Goal: Communication & Community: Ask a question

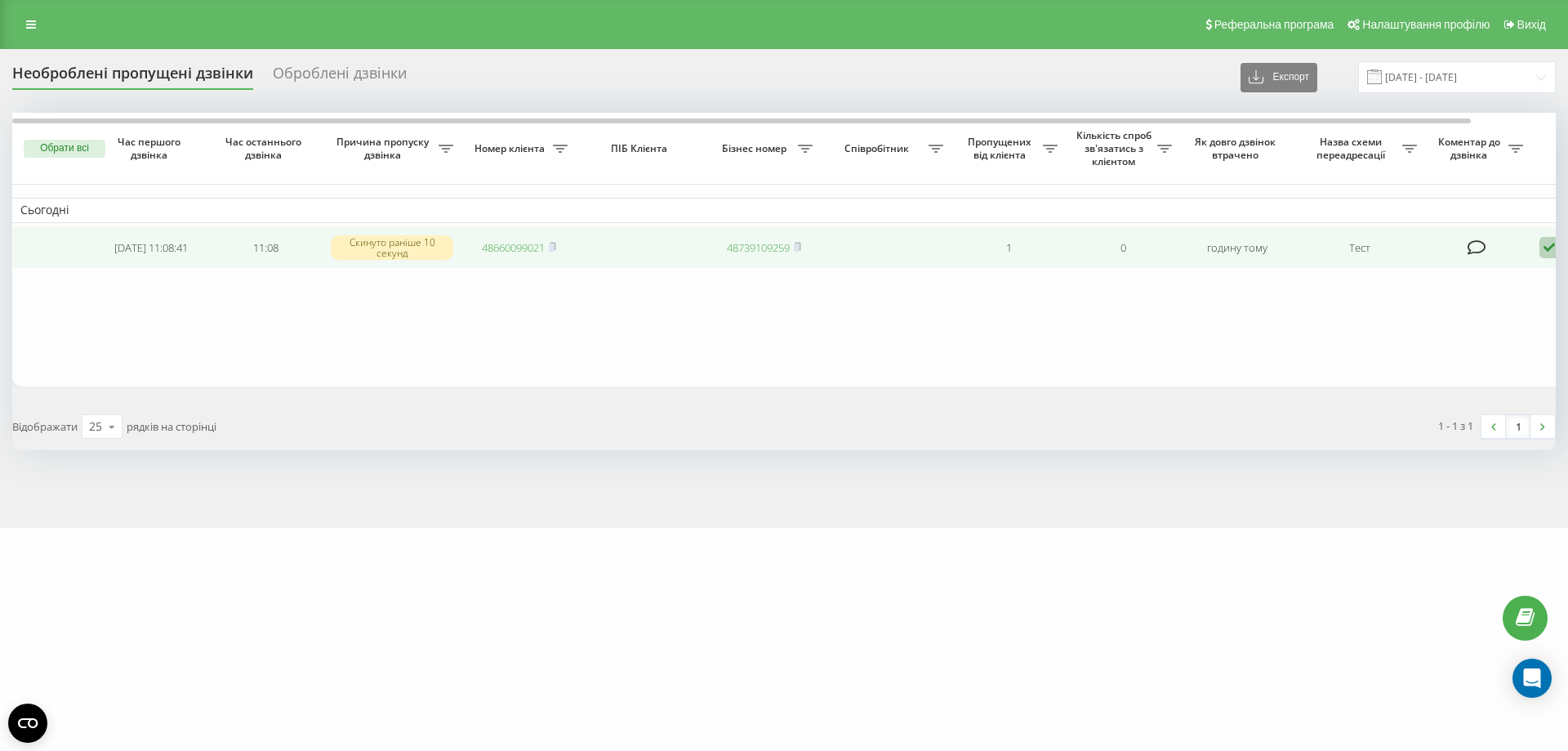
click at [1545, 248] on icon at bounding box center [1549, 248] width 20 height 22
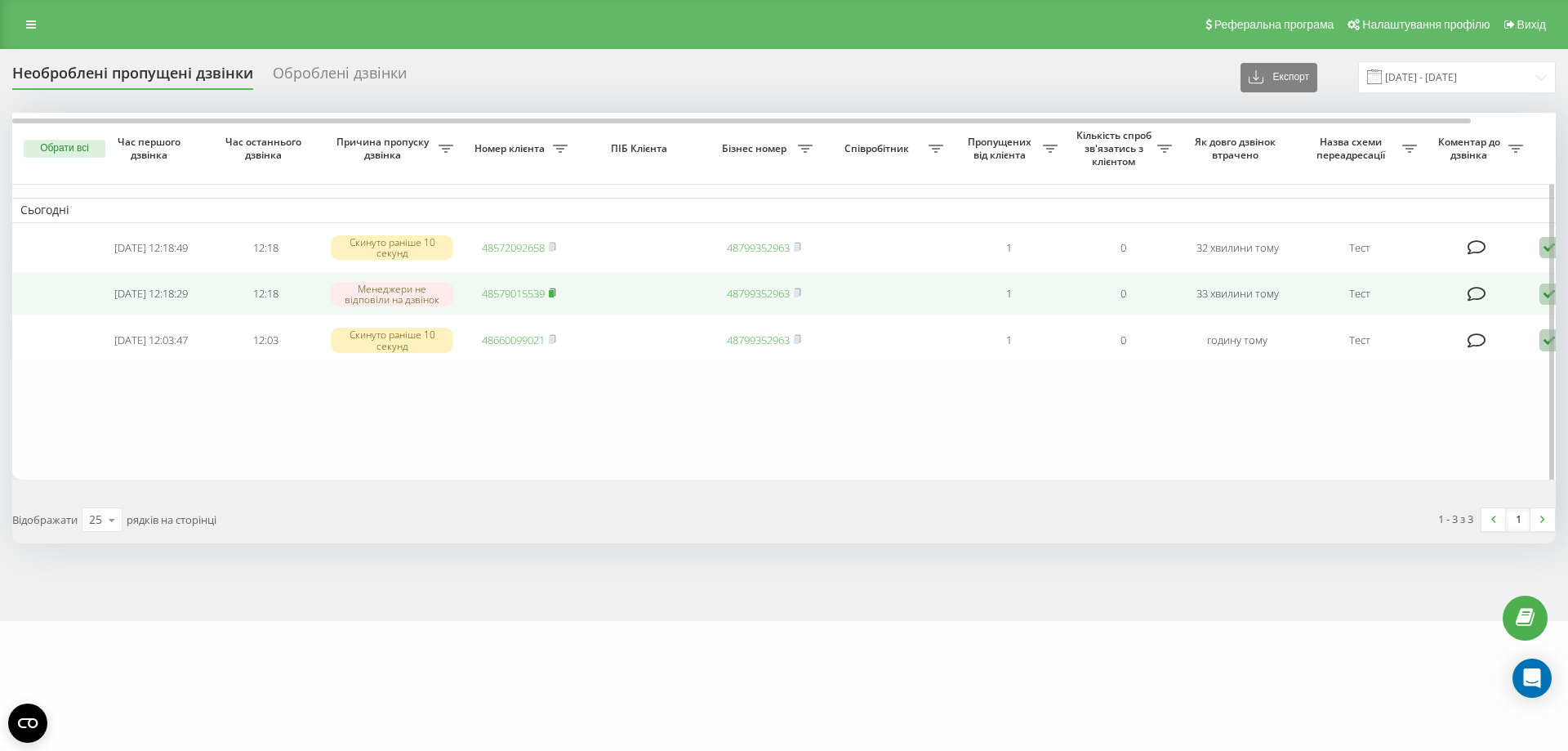
click at [552, 297] on rect at bounding box center [551, 293] width 5 height 7
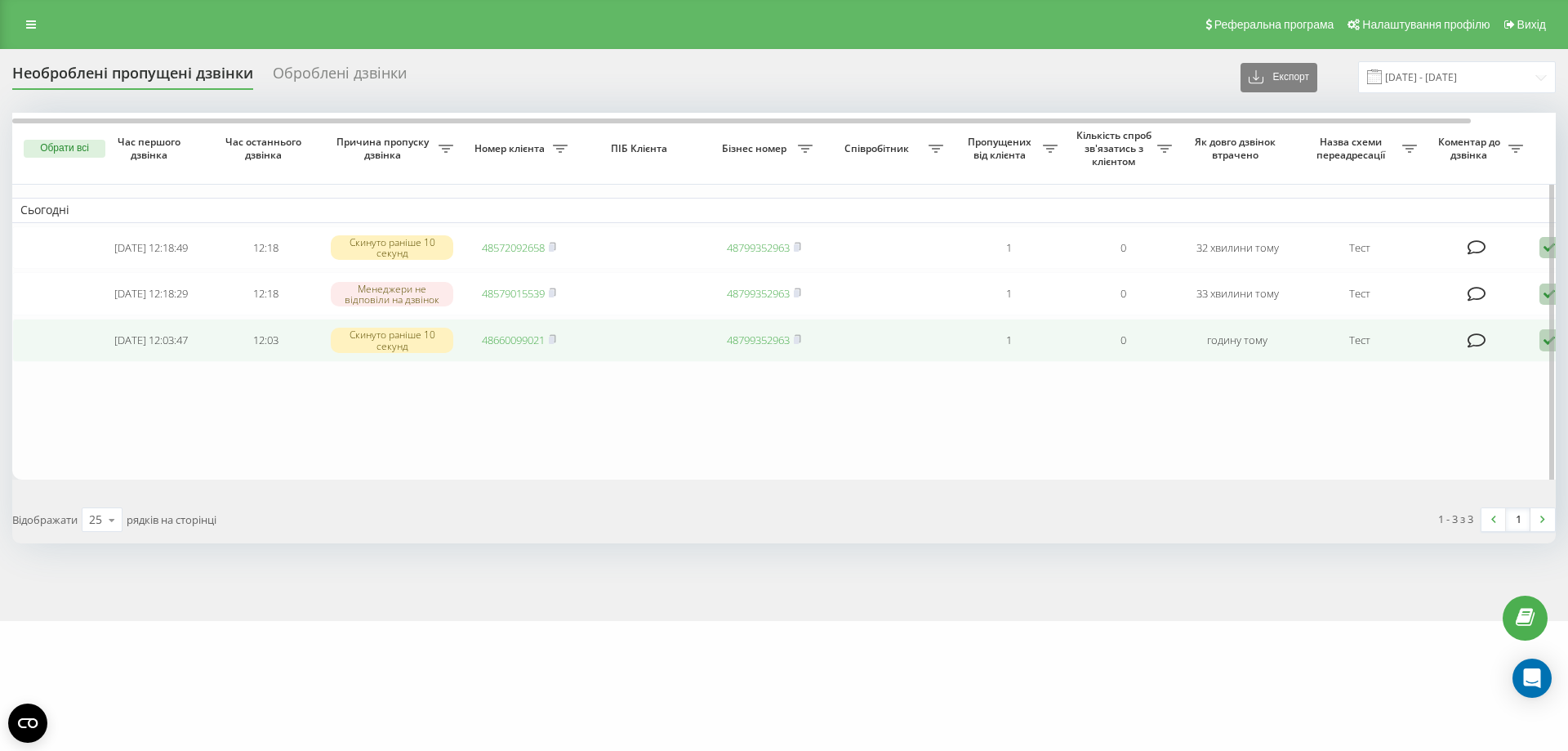
click at [1541, 345] on icon at bounding box center [1549, 340] width 20 height 22
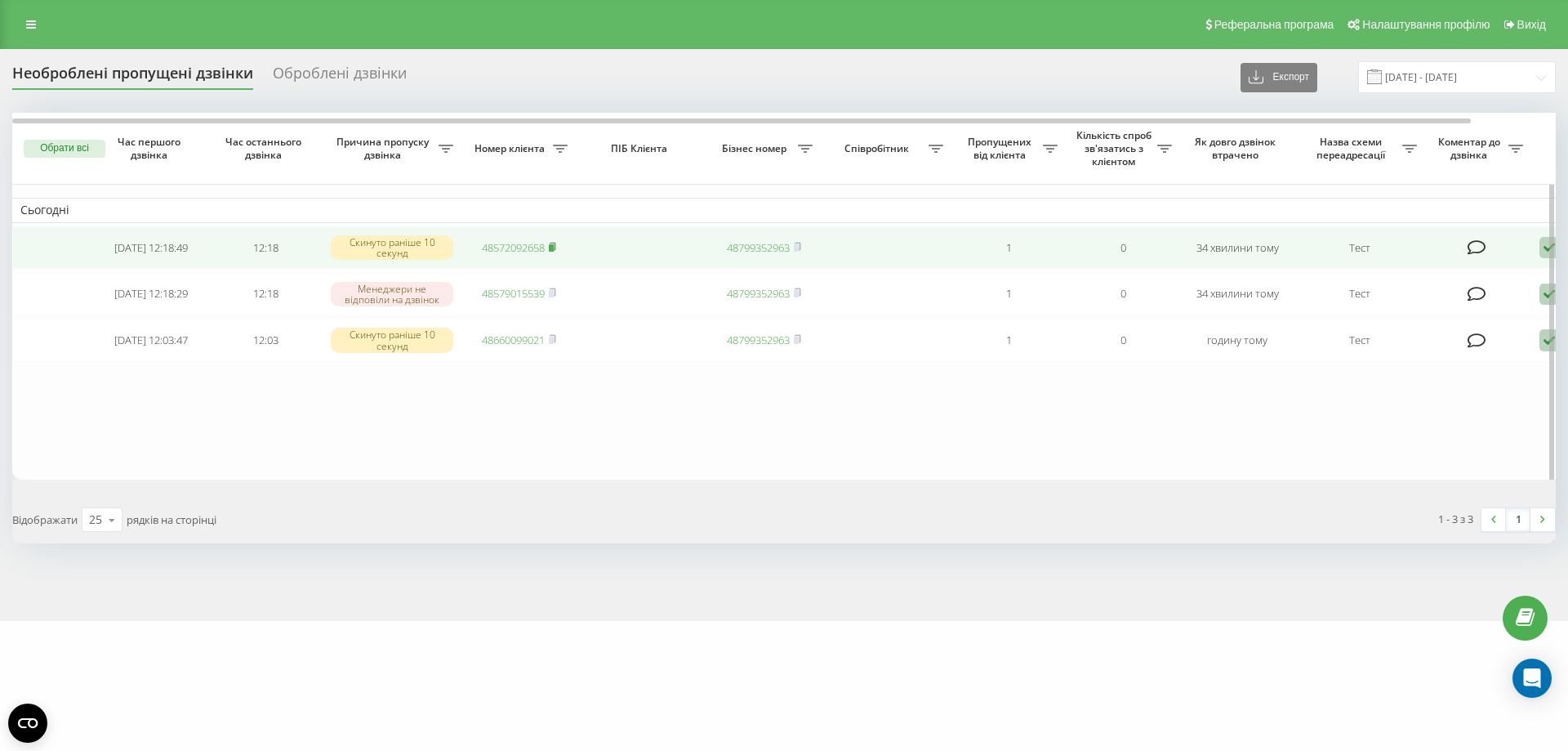
click at [553, 249] on rect at bounding box center [551, 248] width 5 height 7
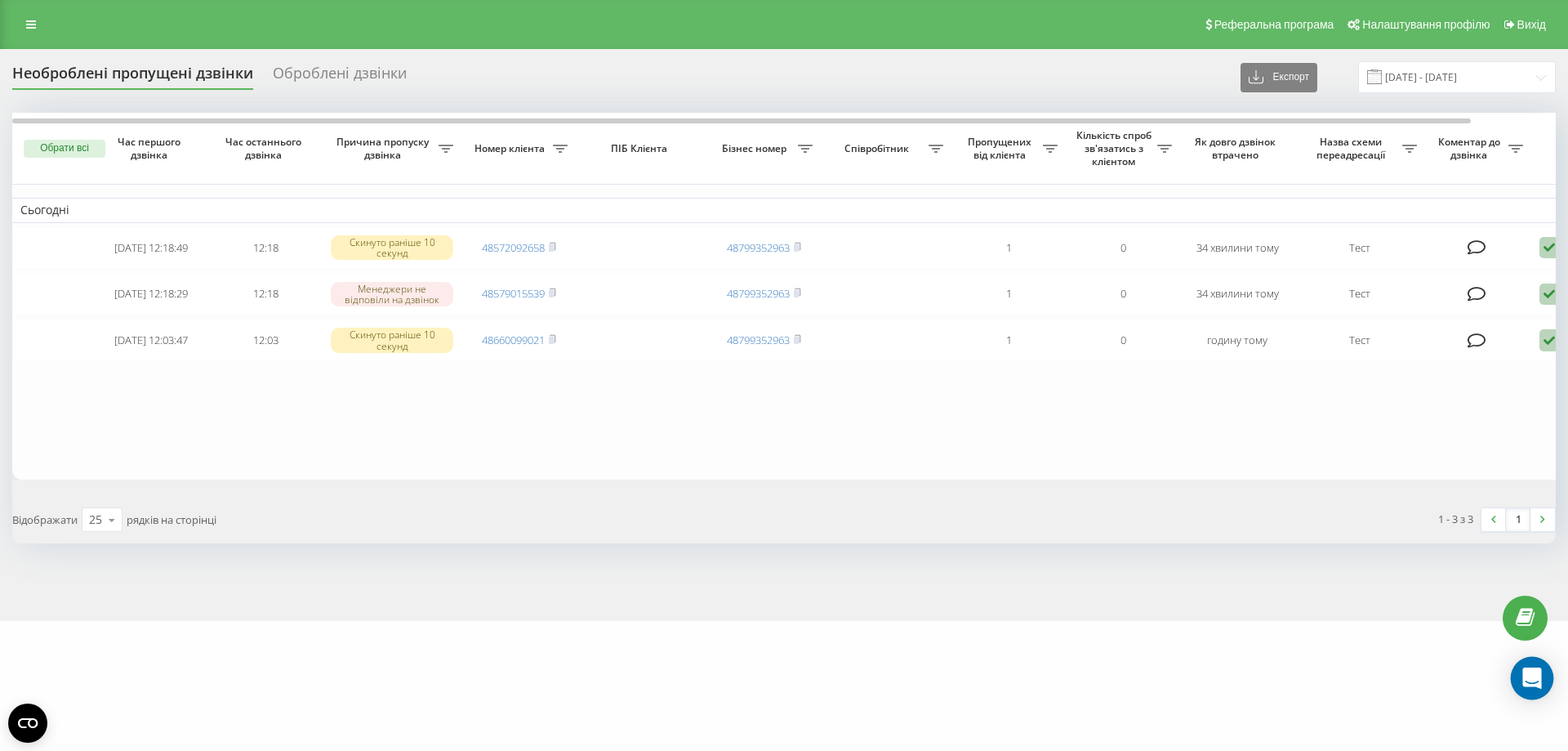
click at [1520, 686] on div "Open Intercom Messenger" at bounding box center [1532, 678] width 44 height 44
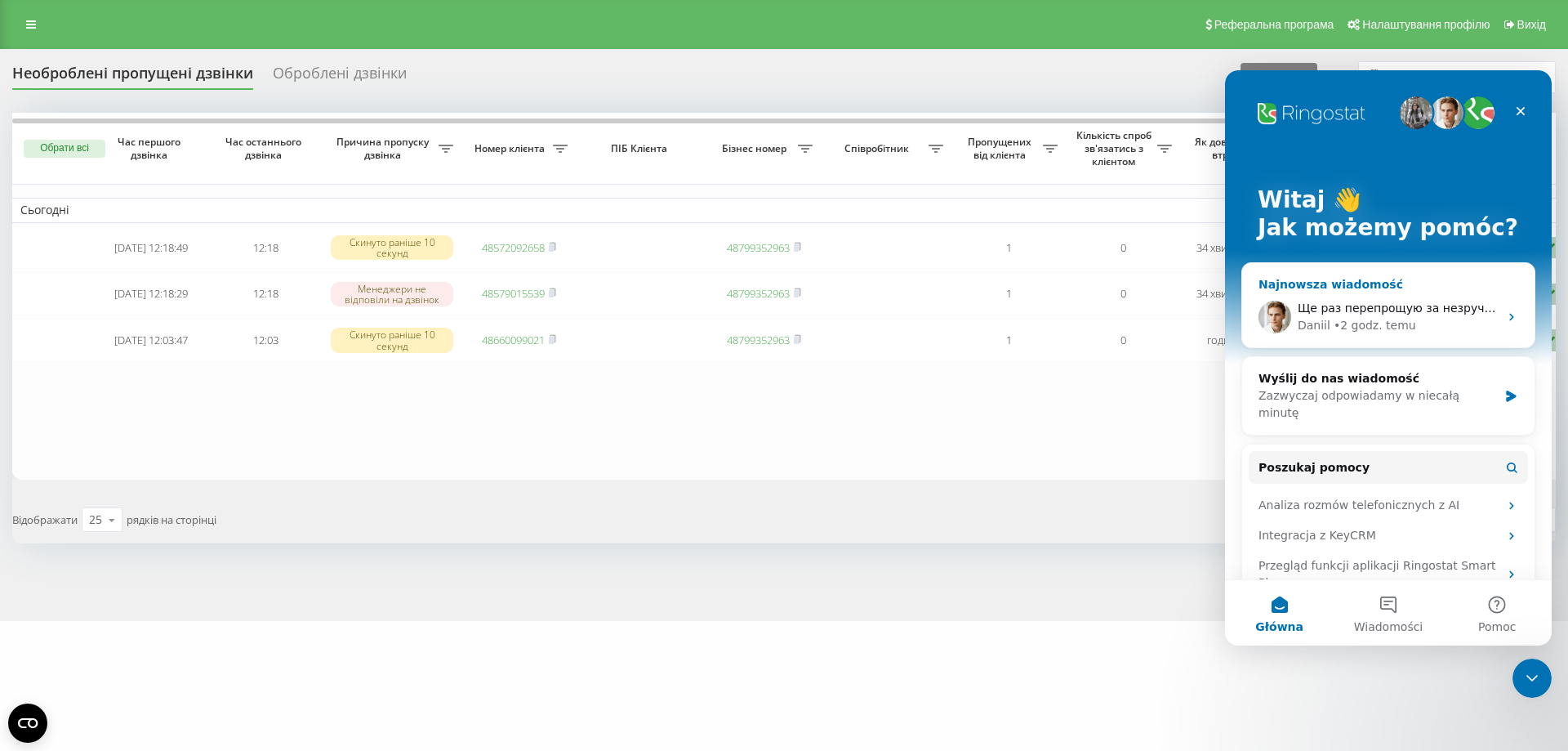
click at [1358, 332] on div "• 2 godz. temu" at bounding box center [1374, 325] width 83 height 17
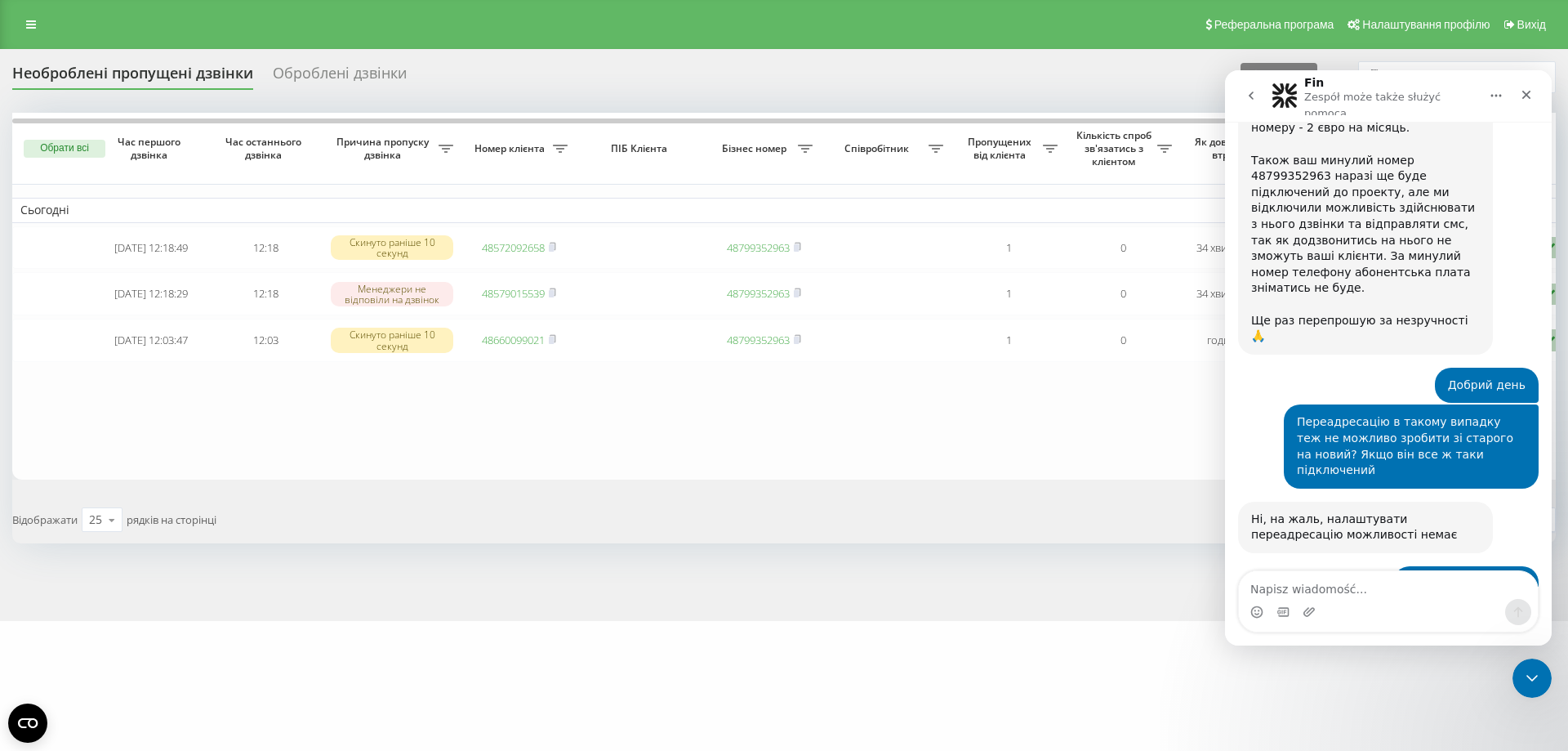
click at [1338, 592] on textarea "Napisz wiadomość..." at bounding box center [1388, 585] width 299 height 28
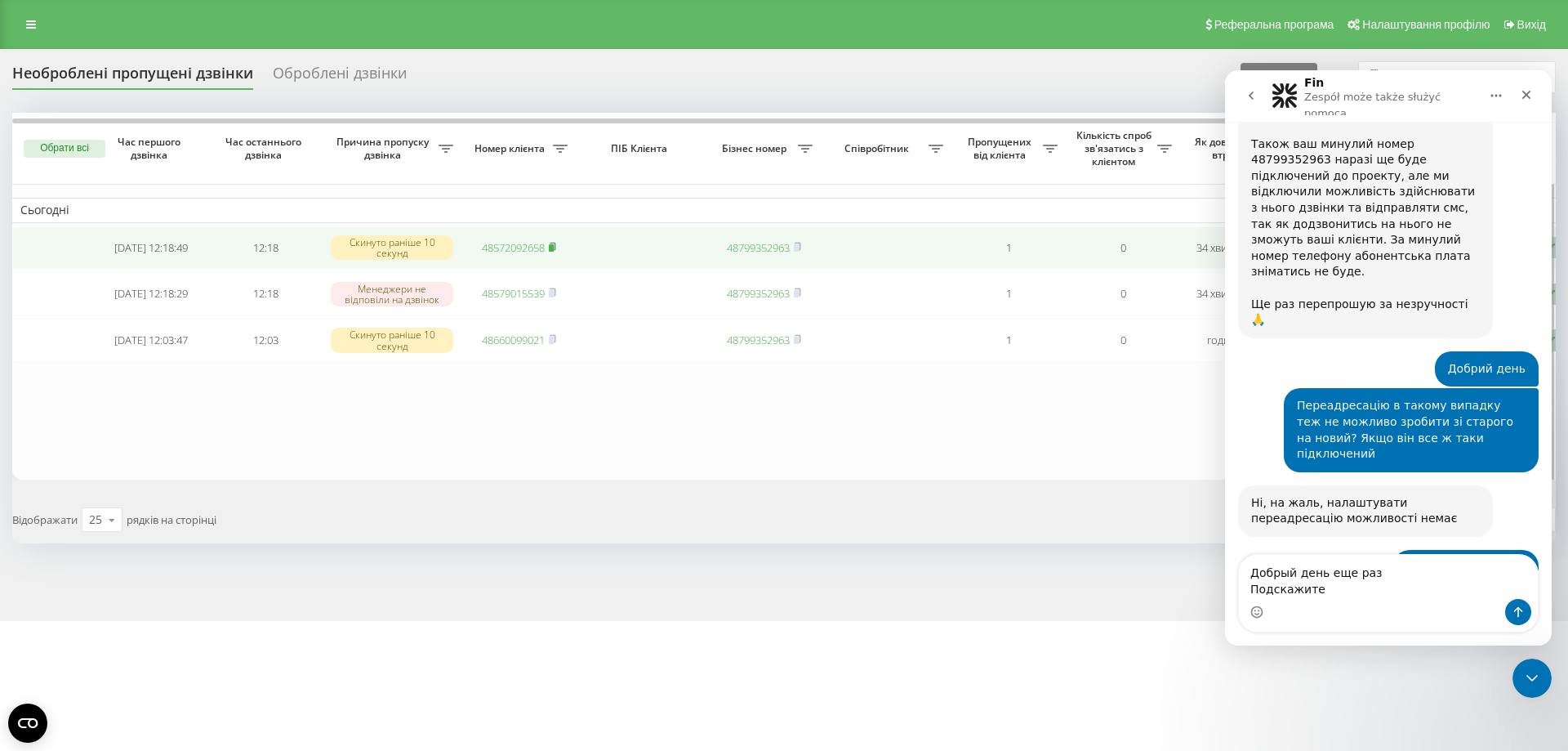
click at [553, 250] on rect at bounding box center [551, 248] width 5 height 7
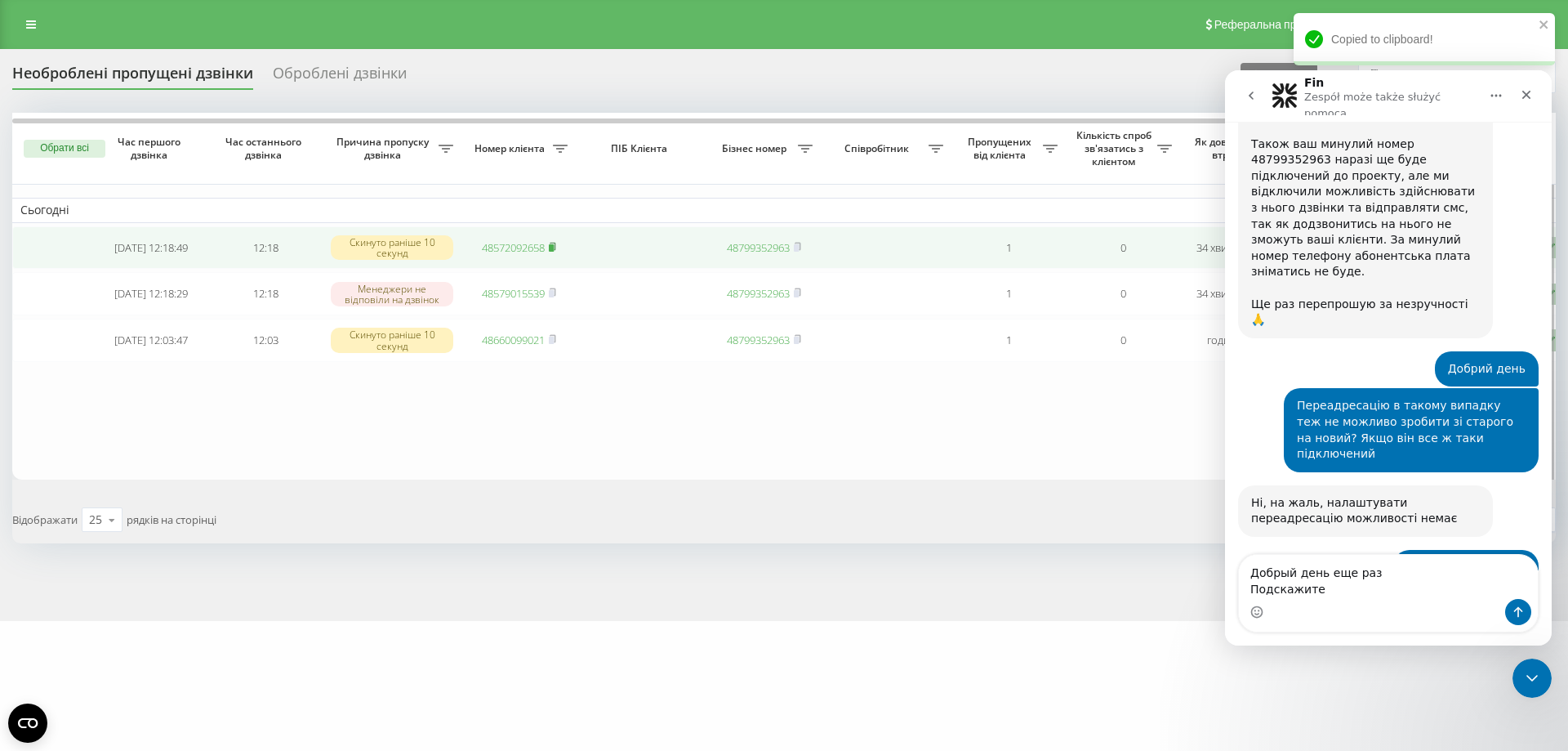
click at [551, 252] on rect at bounding box center [551, 248] width 5 height 7
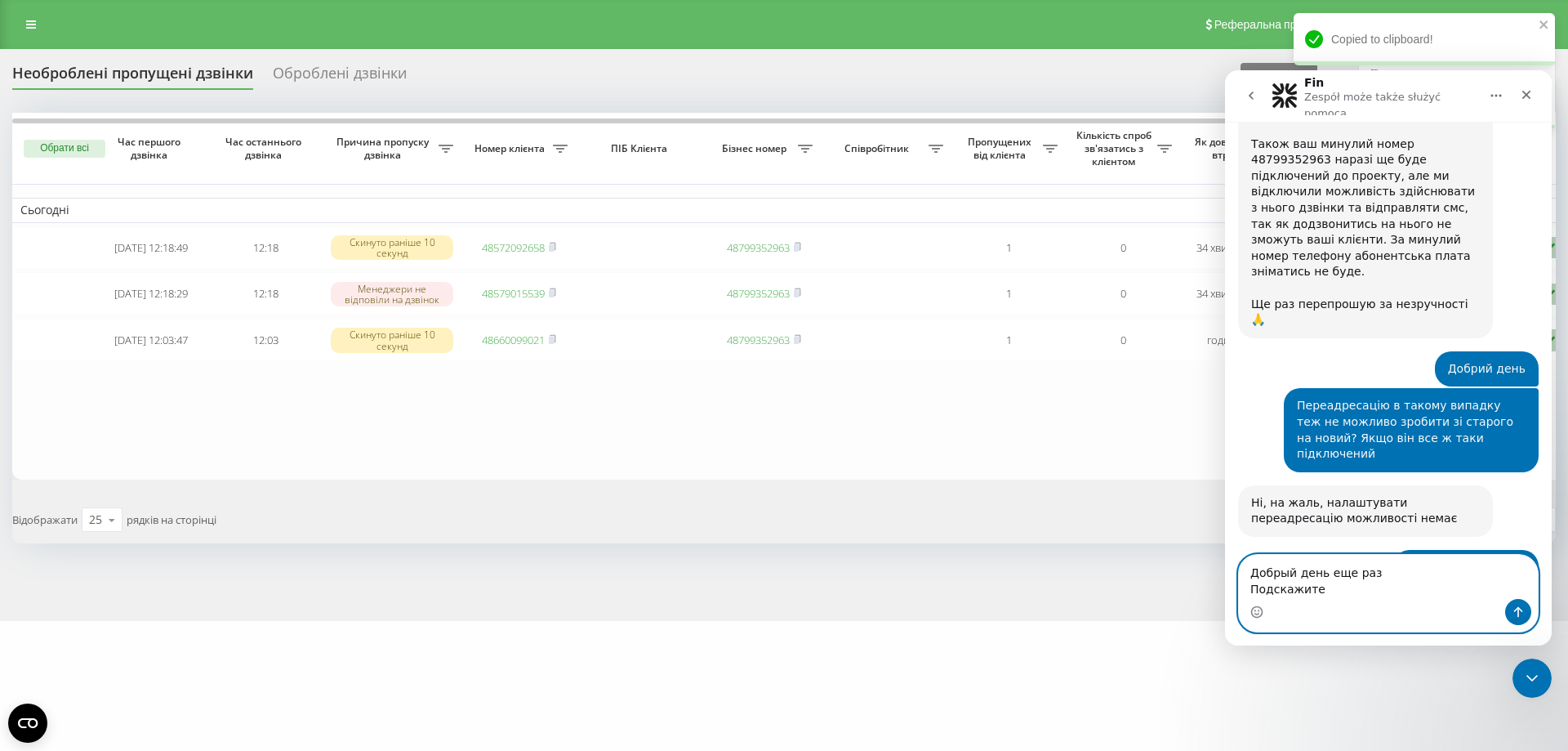
click at [1341, 594] on textarea "Добрый день еще раз Подскажите" at bounding box center [1388, 577] width 299 height 44
type textarea "Добрый день еще раз Подскажите, пожалуйста,"
click at [1405, 592] on textarea "Добрый день еще раз Подскажите, пожалуйста," at bounding box center [1388, 577] width 299 height 44
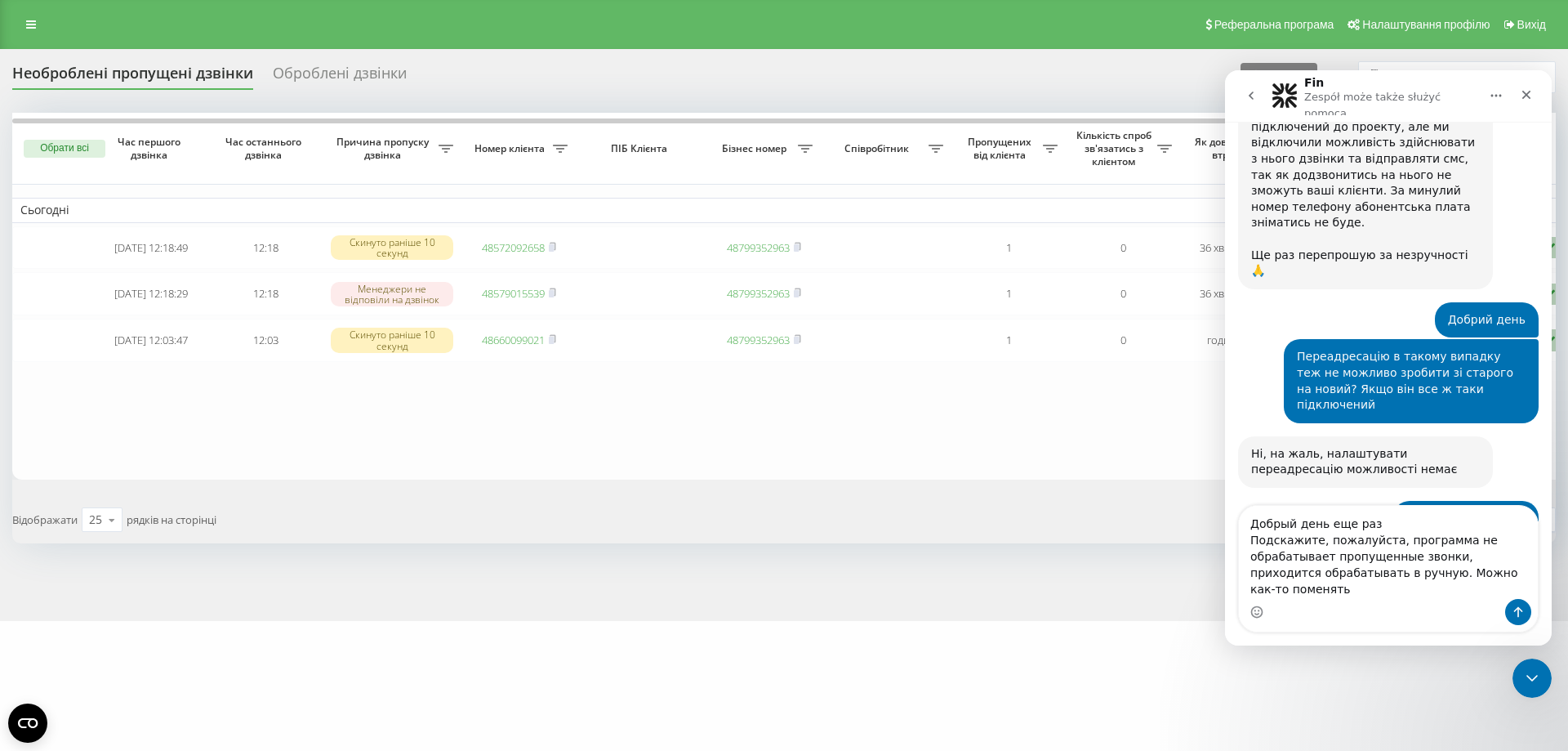
scroll to position [4344, 0]
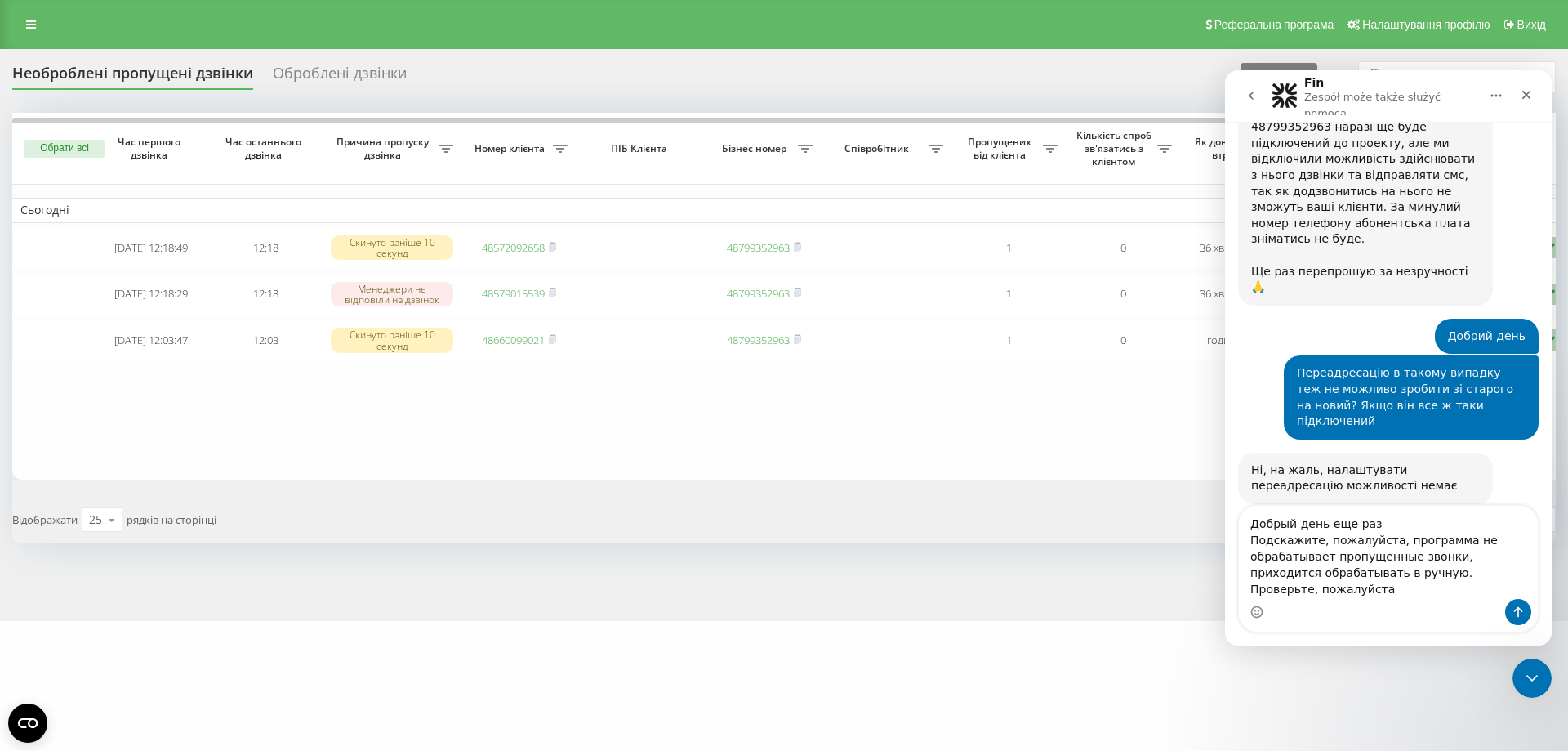
type textarea "Добрый день еще раз Подскажите, пожалуйста, программа не обрабатывает пропущенн…"
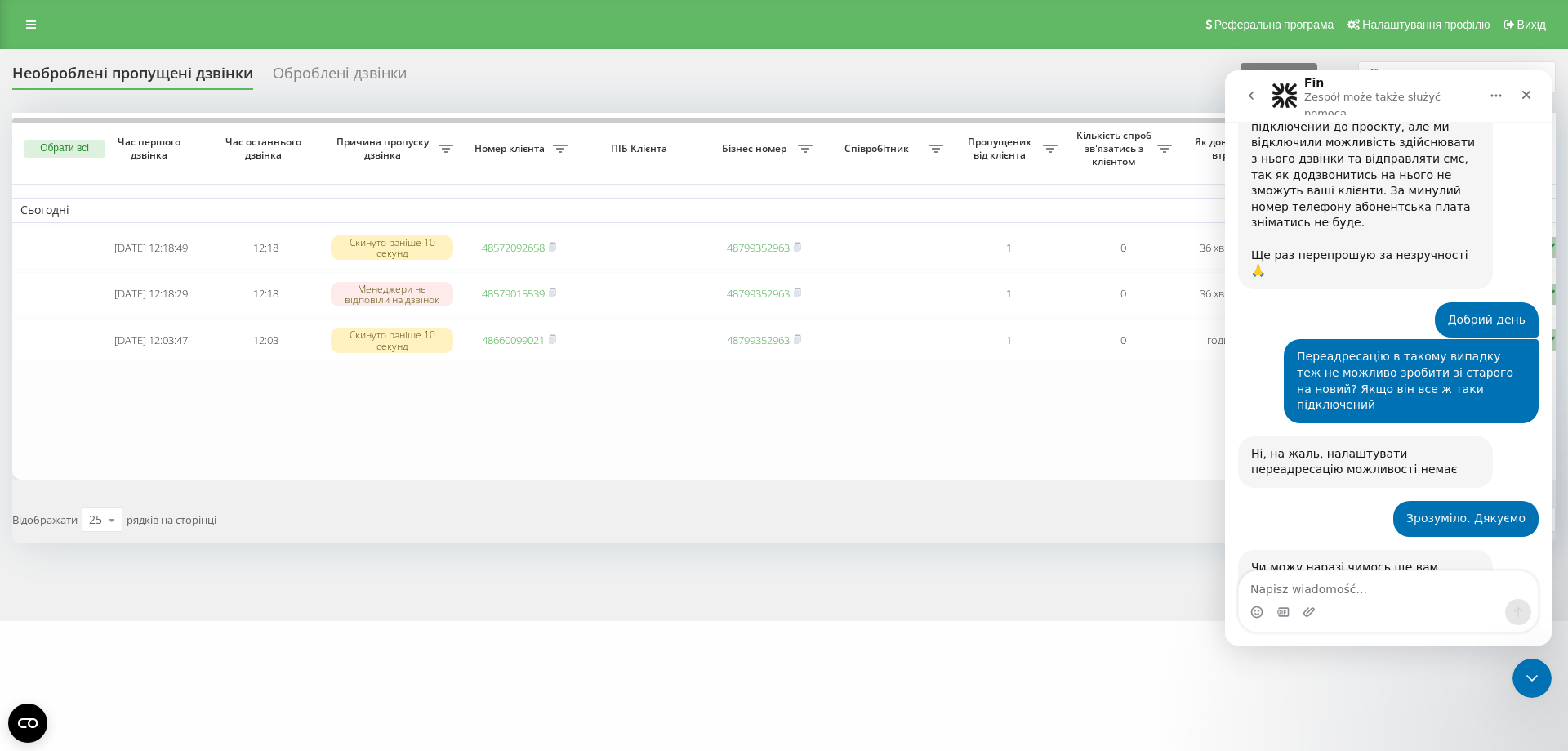
scroll to position [4408, 0]
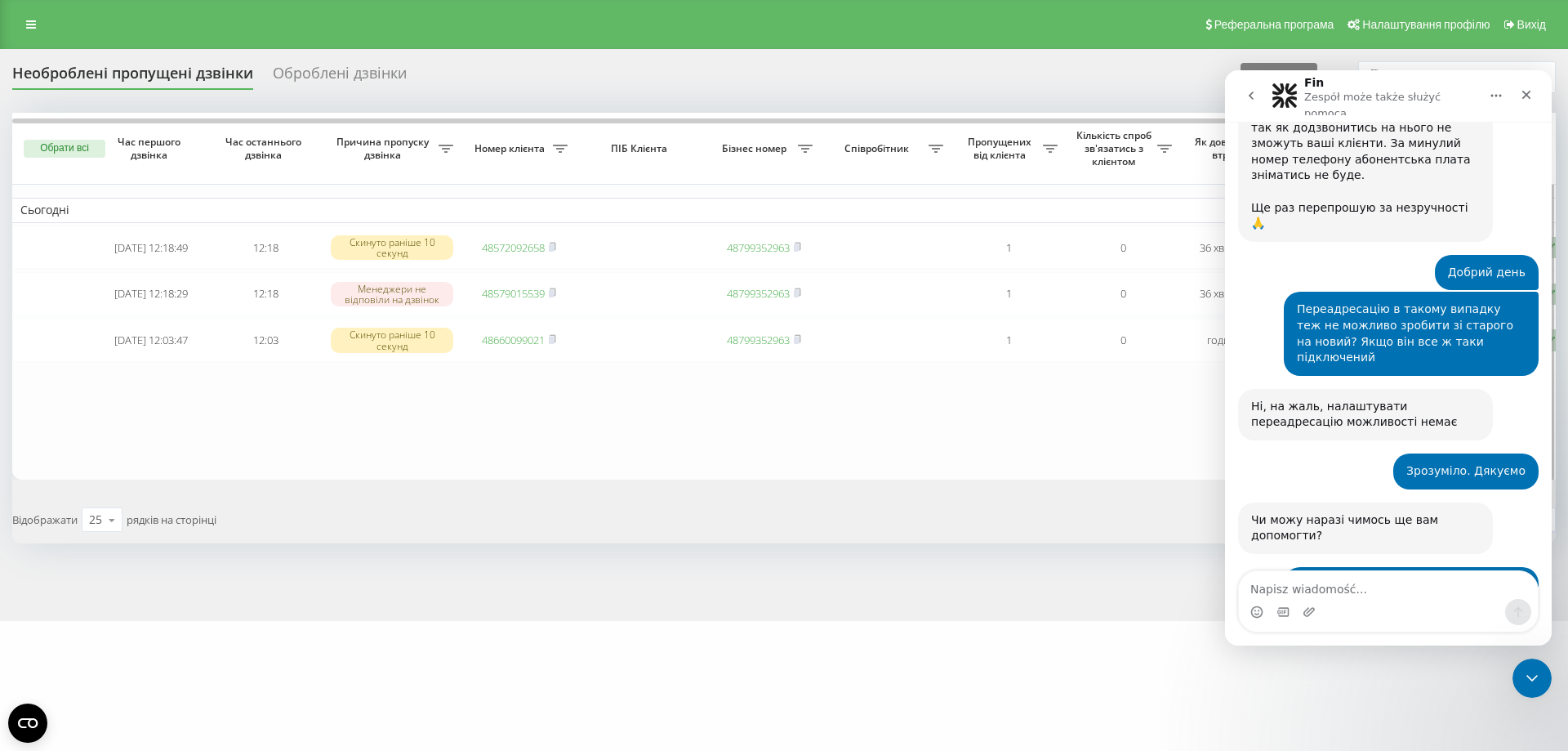
drag, startPoint x: 587, startPoint y: 480, endPoint x: 632, endPoint y: 475, distance: 45.3
click at [587, 479] on table "Сьогодні 2025-08-22 12:18:49 12:18 Скинуто раніше 10 секунд 48572092658 4879935…" at bounding box center [828, 295] width 1633 height 367
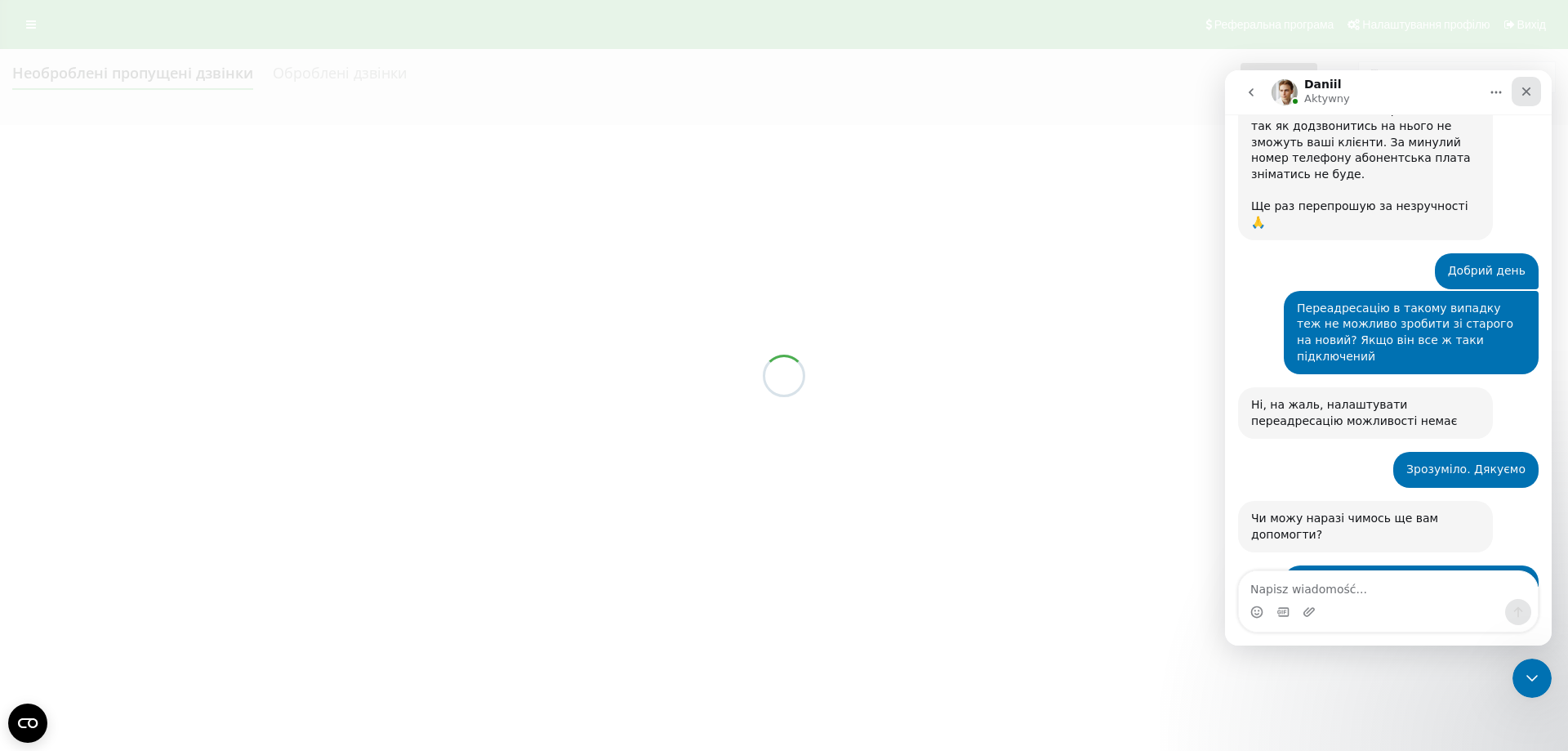
scroll to position [4408, 0]
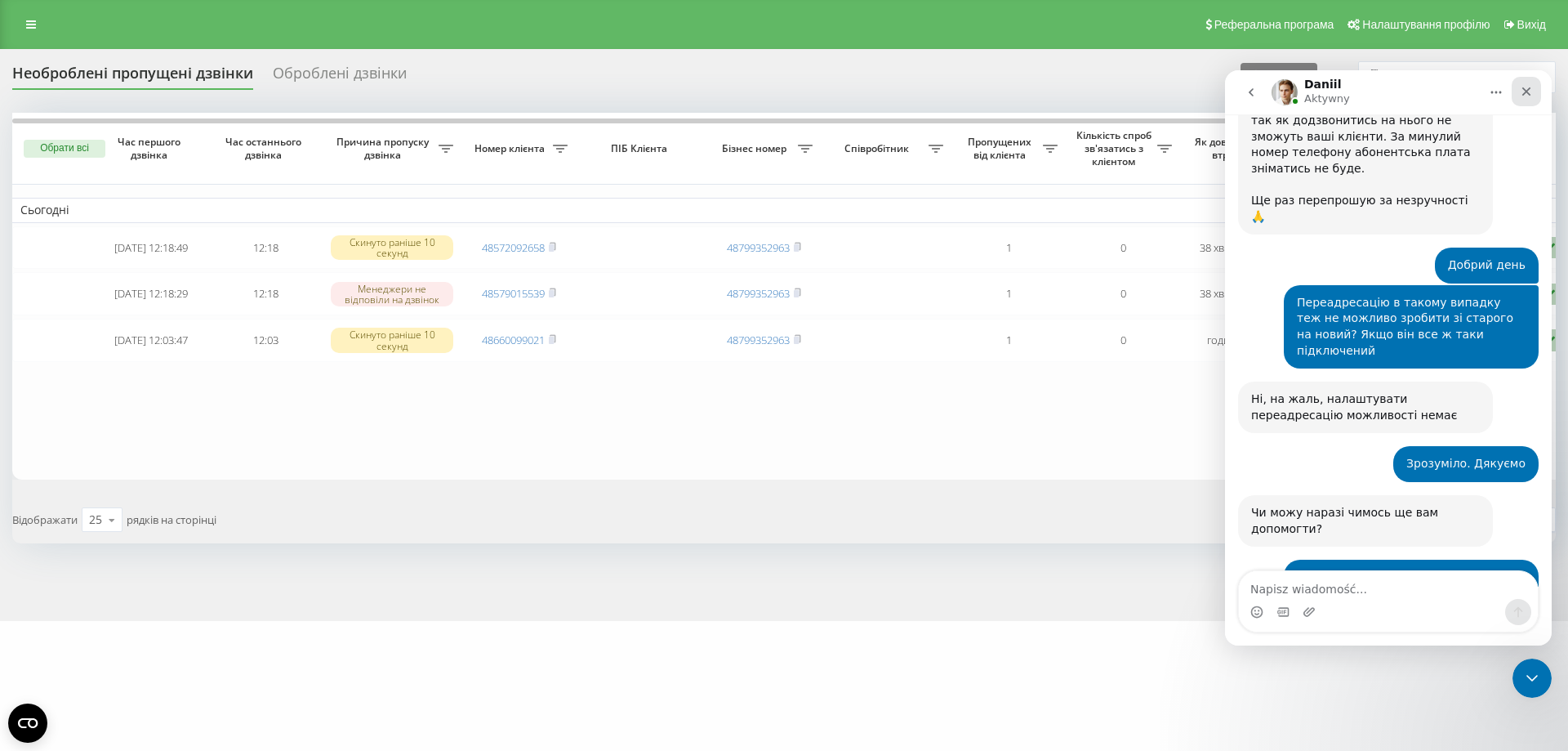
click at [1532, 96] on icon "Zamknij" at bounding box center [1525, 91] width 13 height 13
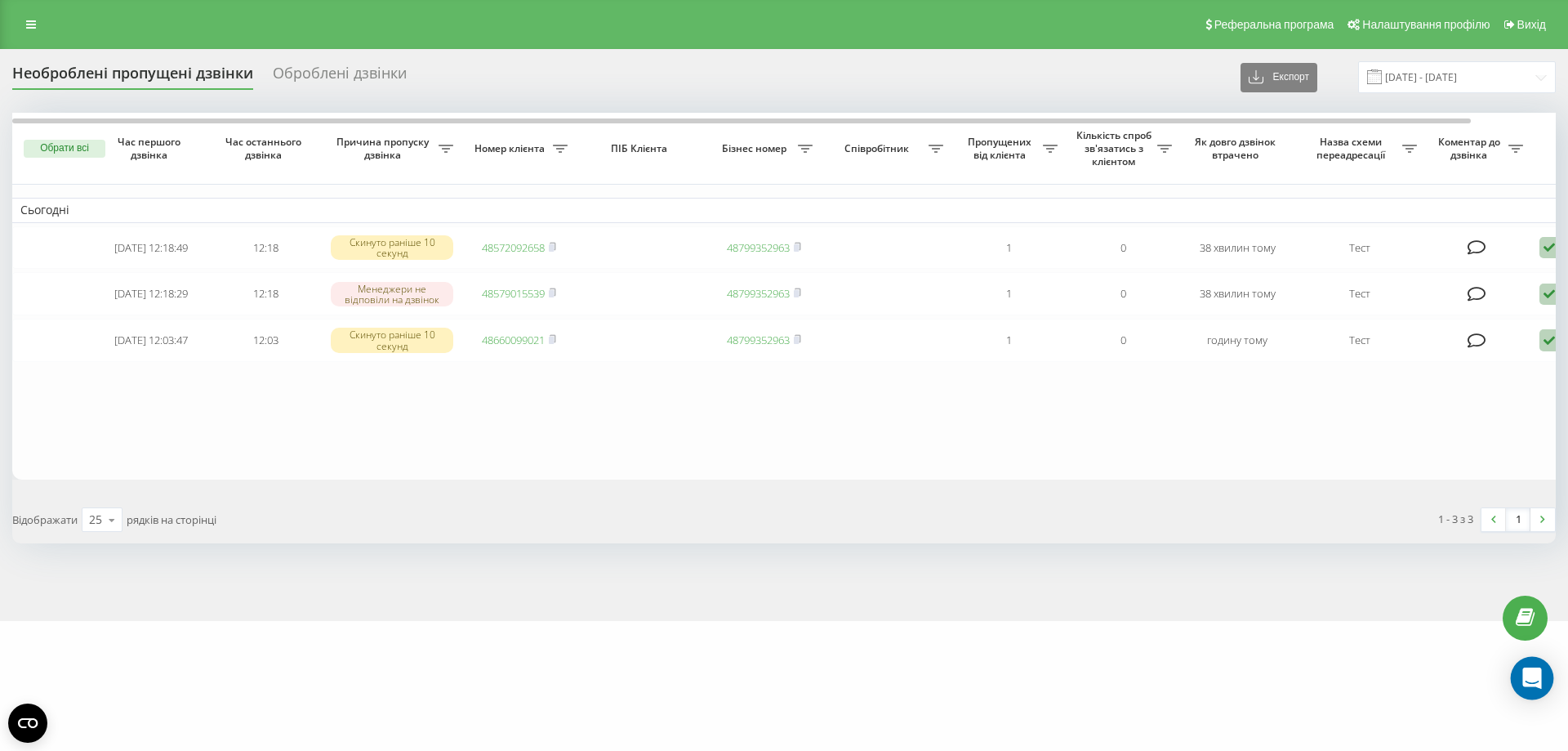
click at [1532, 666] on div "Open Intercom Messenger" at bounding box center [1532, 678] width 44 height 44
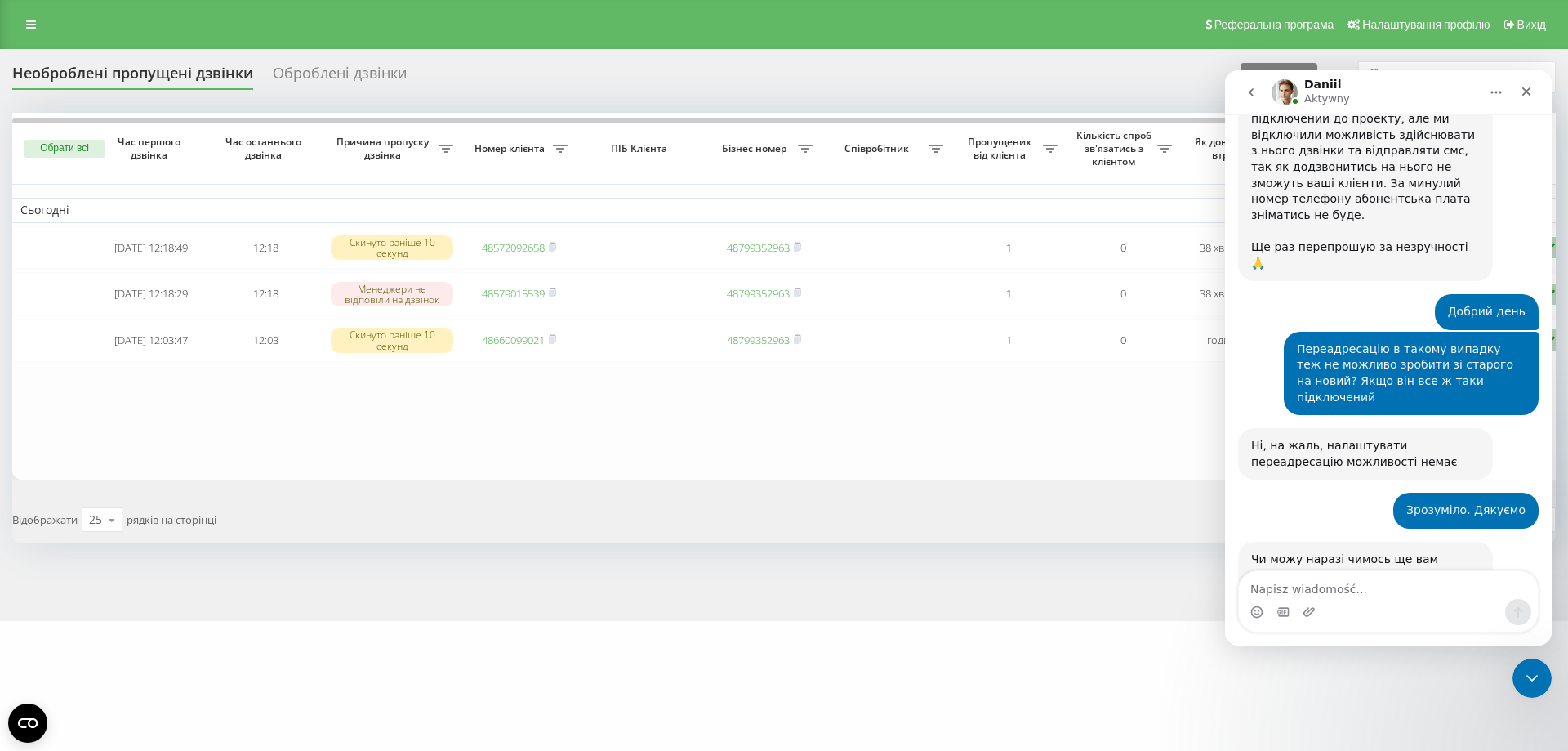
scroll to position [4408, 0]
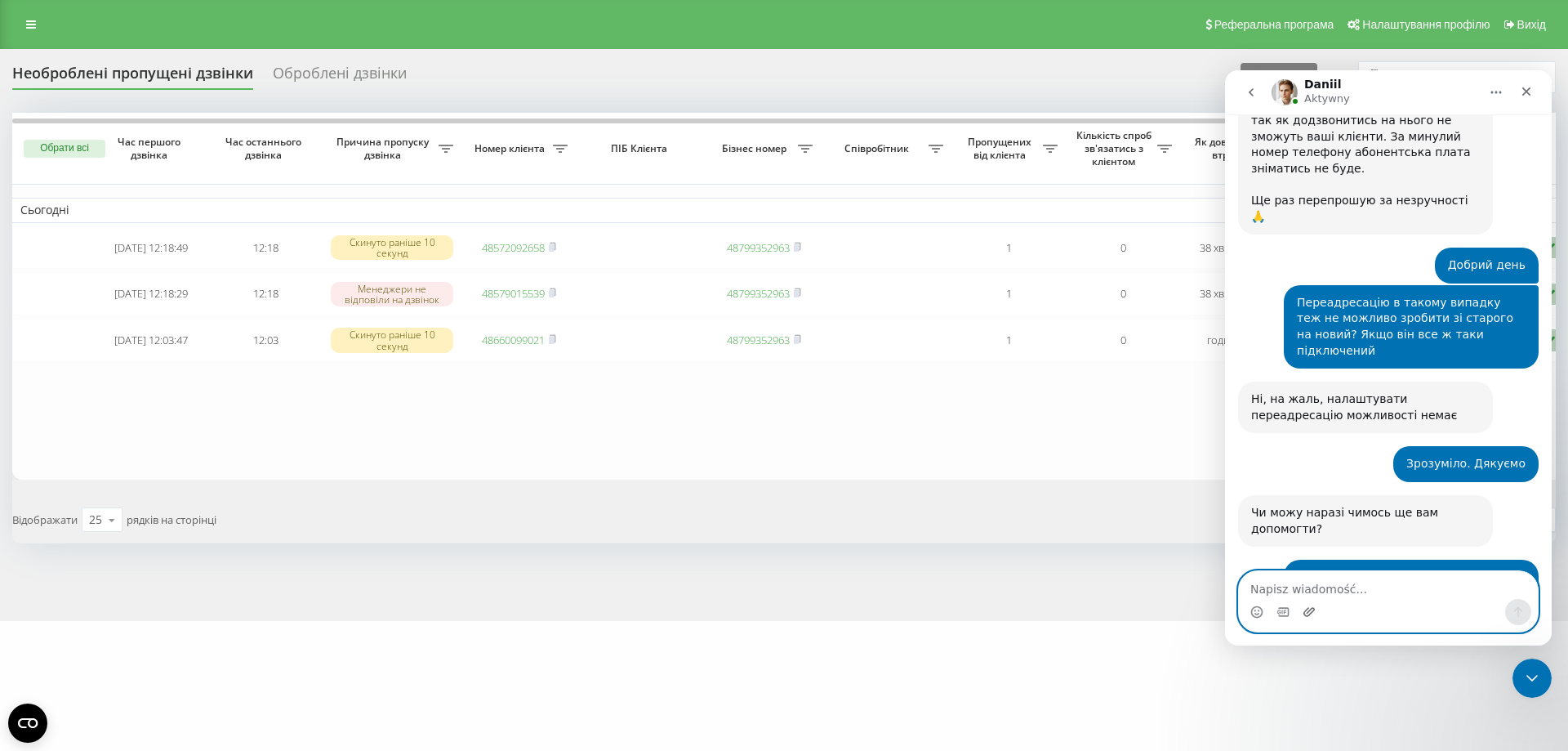
click at [1305, 613] on icon "Załaduj załącznik" at bounding box center [1308, 612] width 13 height 13
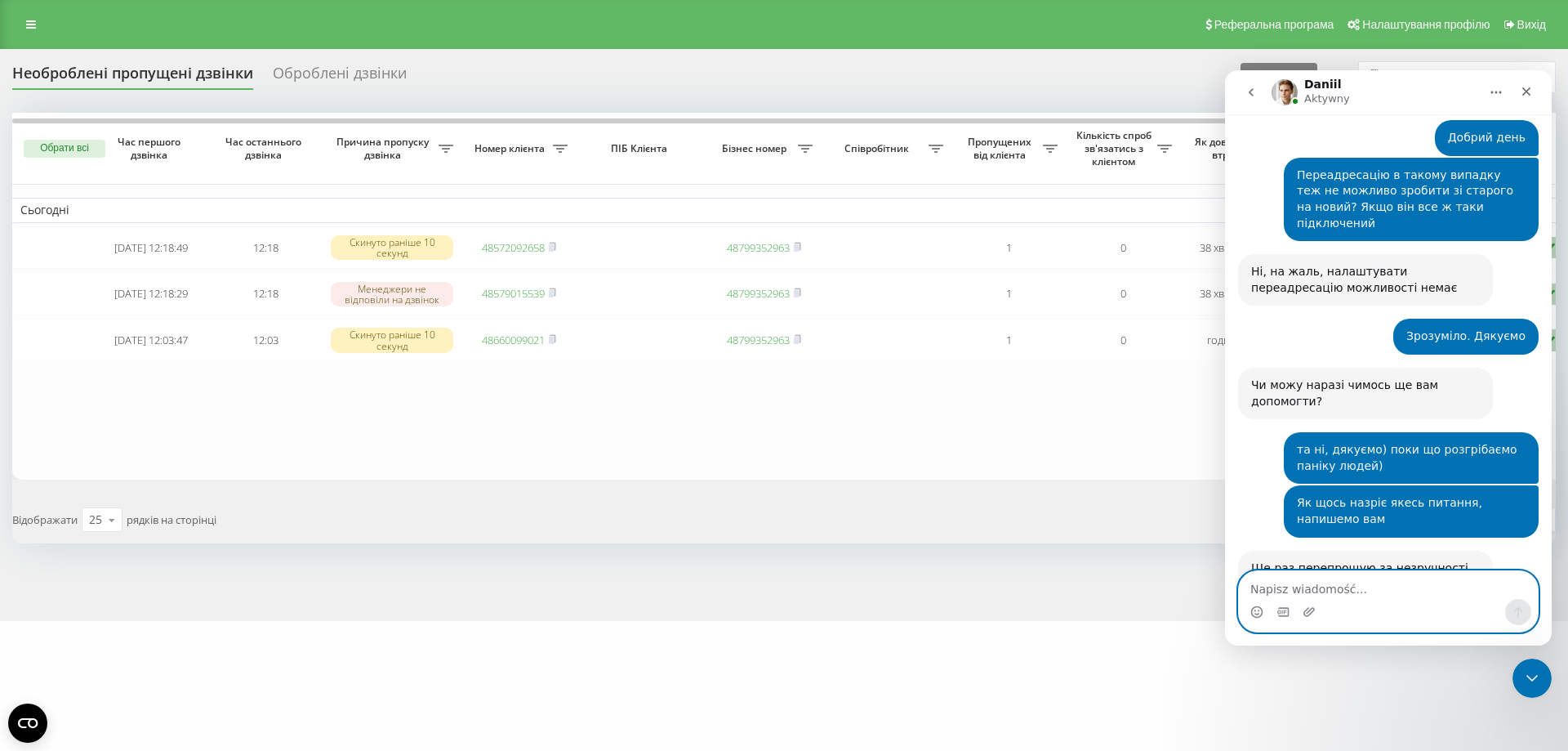
scroll to position [4553, 0]
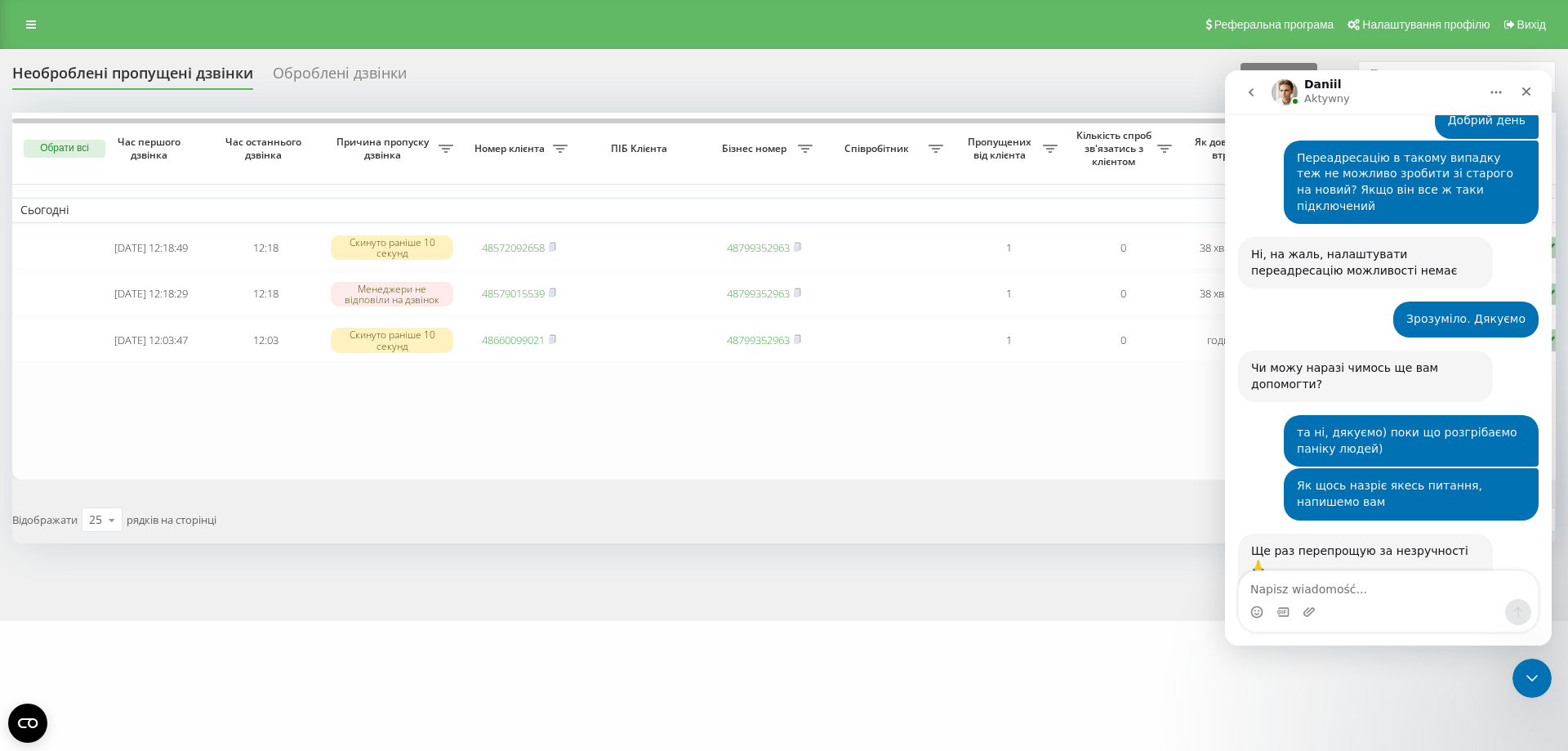
click at [1437, 610] on div "Komunikator Intercom" at bounding box center [1388, 612] width 299 height 26
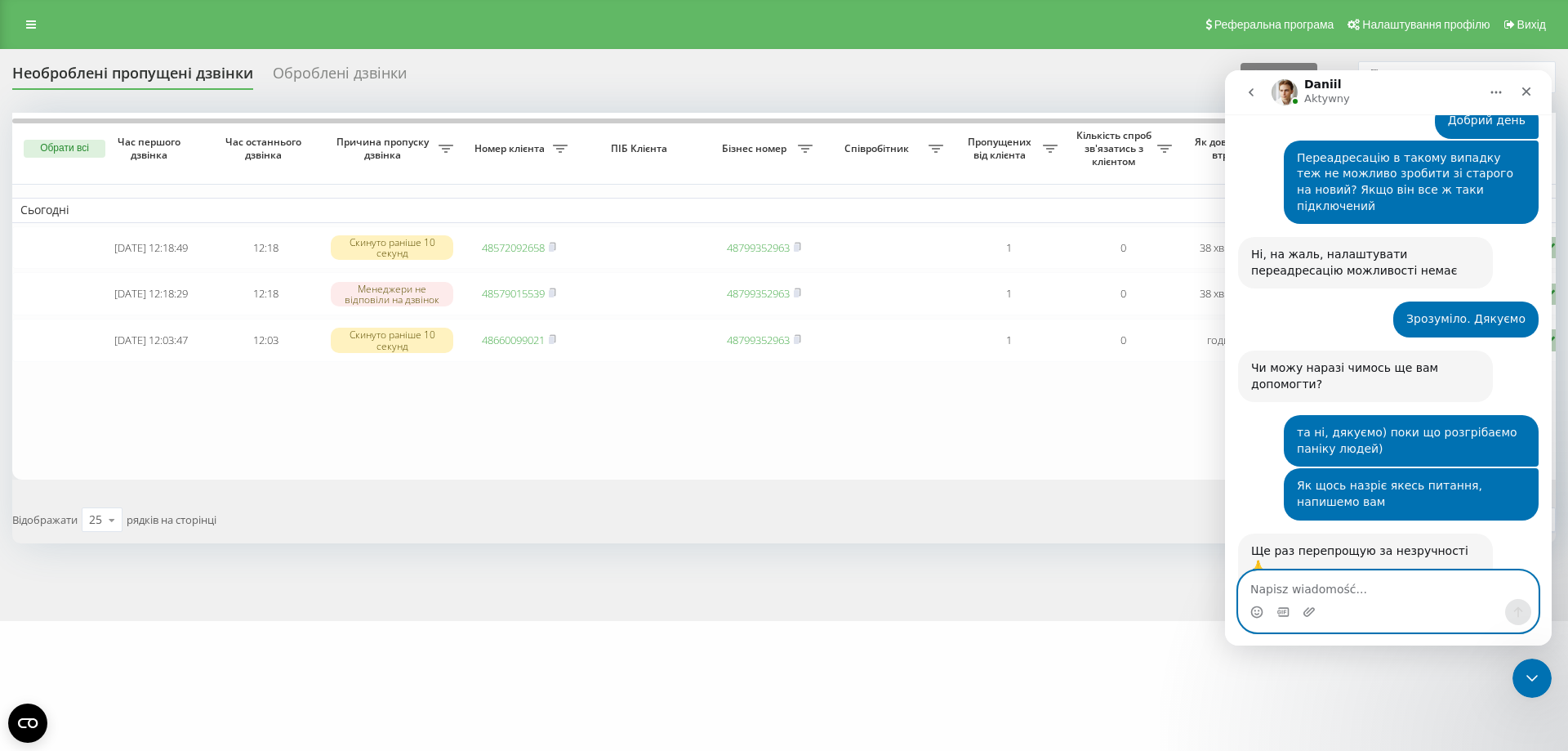
click at [1326, 587] on textarea "Napisz wiadomość..." at bounding box center [1388, 585] width 299 height 28
type textarea "п"
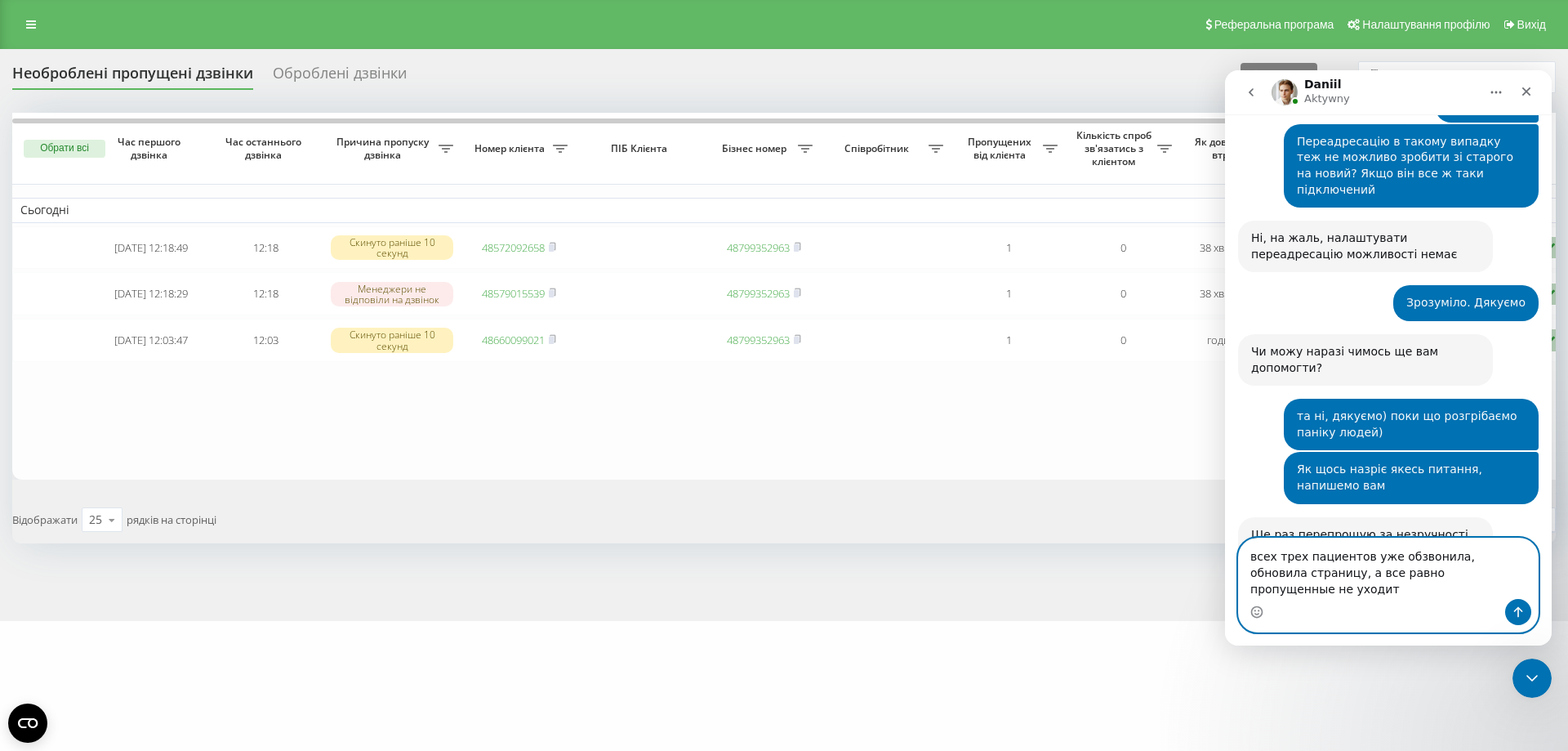
type textarea "всех трех пациентов уже обзвонила, обновила страницу, а все равно пропущенные н…"
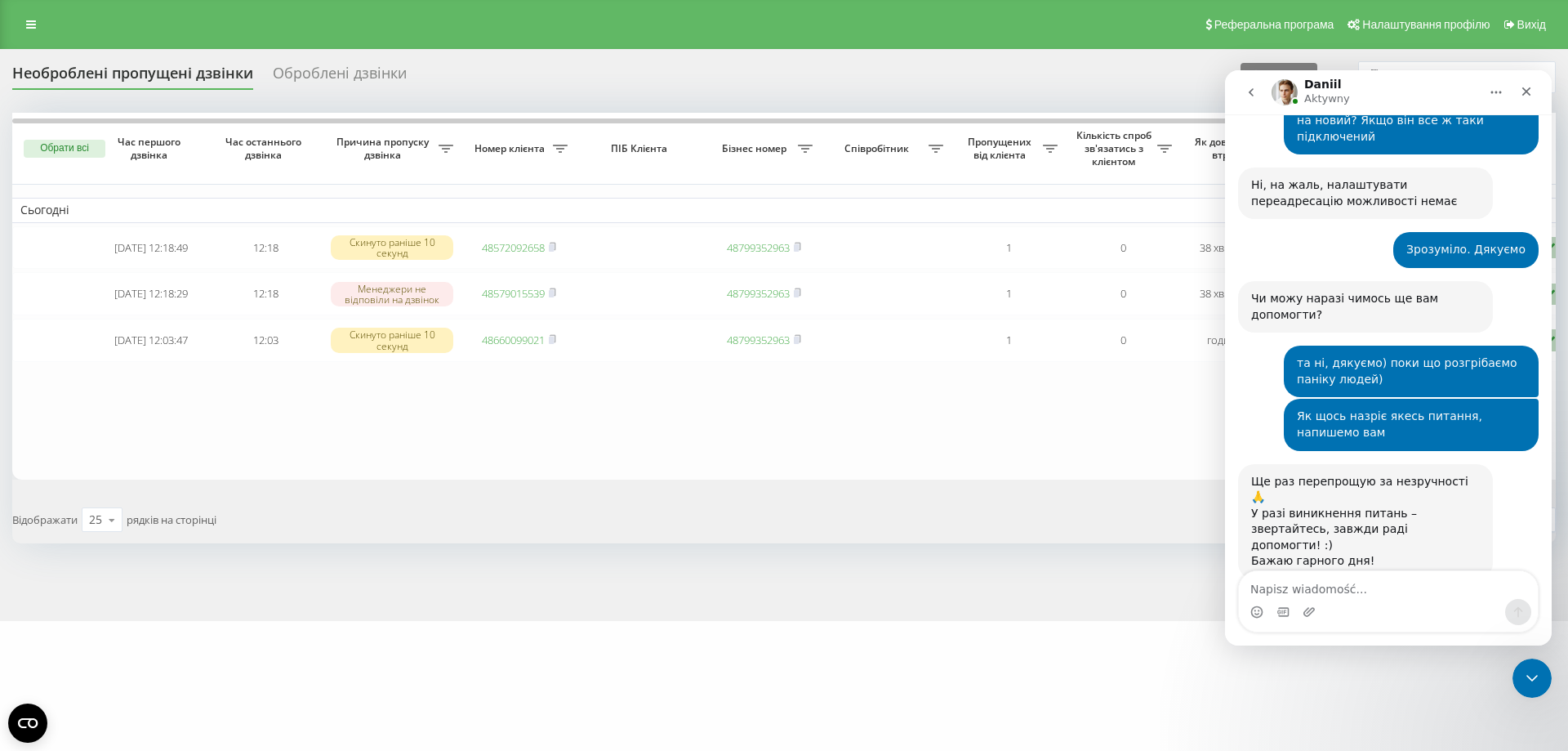
drag, startPoint x: 1385, startPoint y: 532, endPoint x: 1421, endPoint y: 505, distance: 45.0
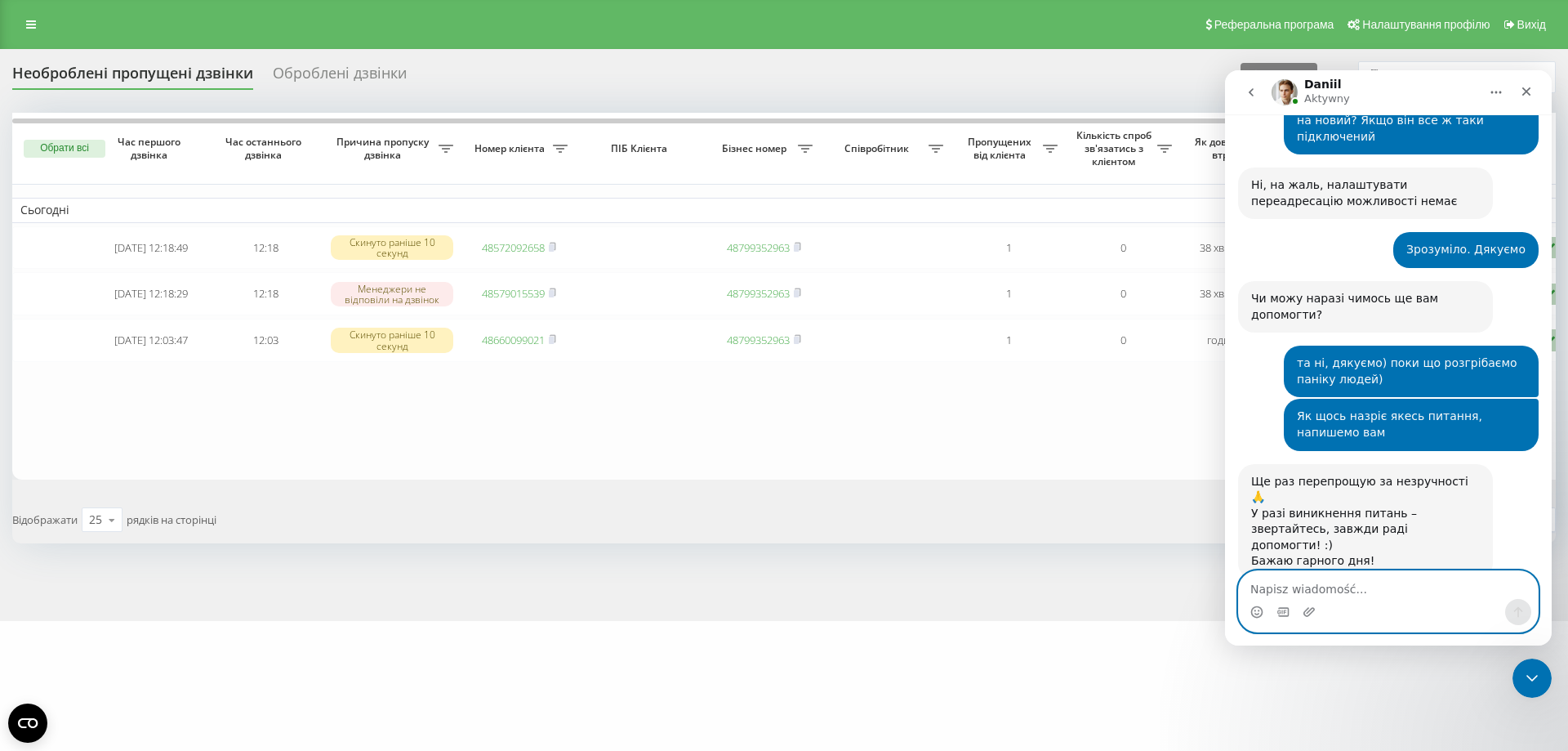
click at [1349, 591] on textarea "Napisz wiadomość..." at bounding box center [1388, 585] width 299 height 28
type textarea "не уходят"
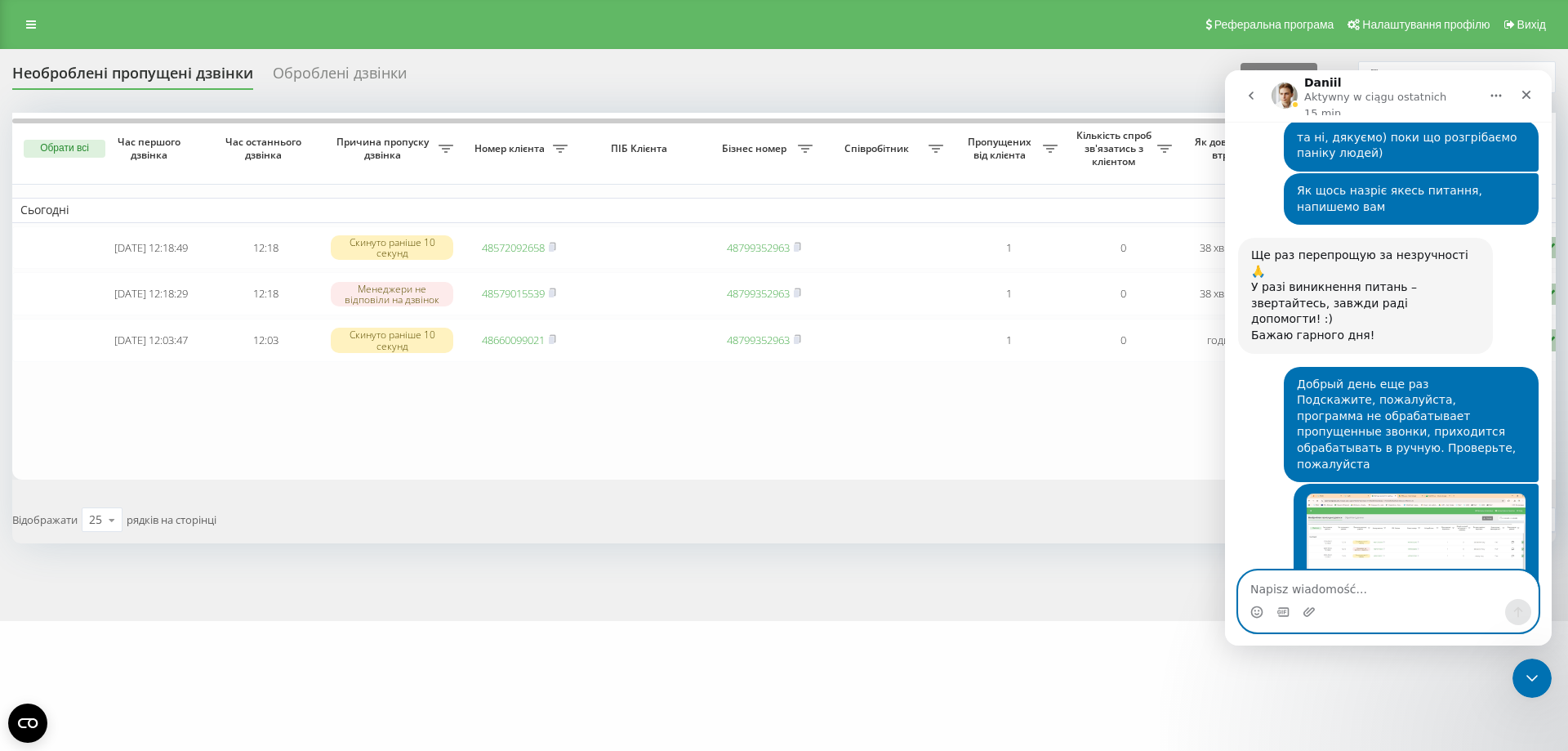
scroll to position [4868, 0]
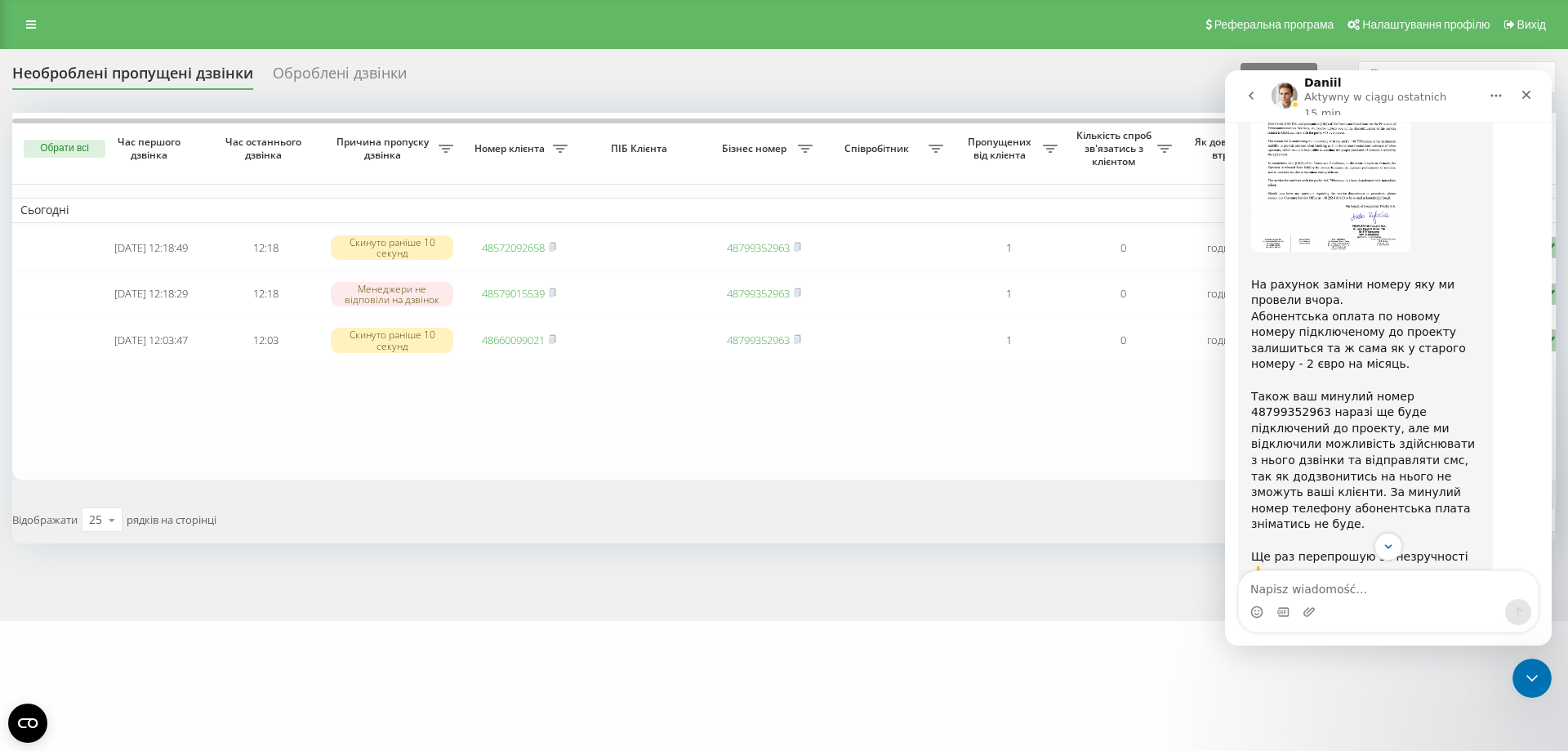
scroll to position [4050, 0]
click at [1391, 542] on icon "Scroll to bottom" at bounding box center [1388, 546] width 15 height 15
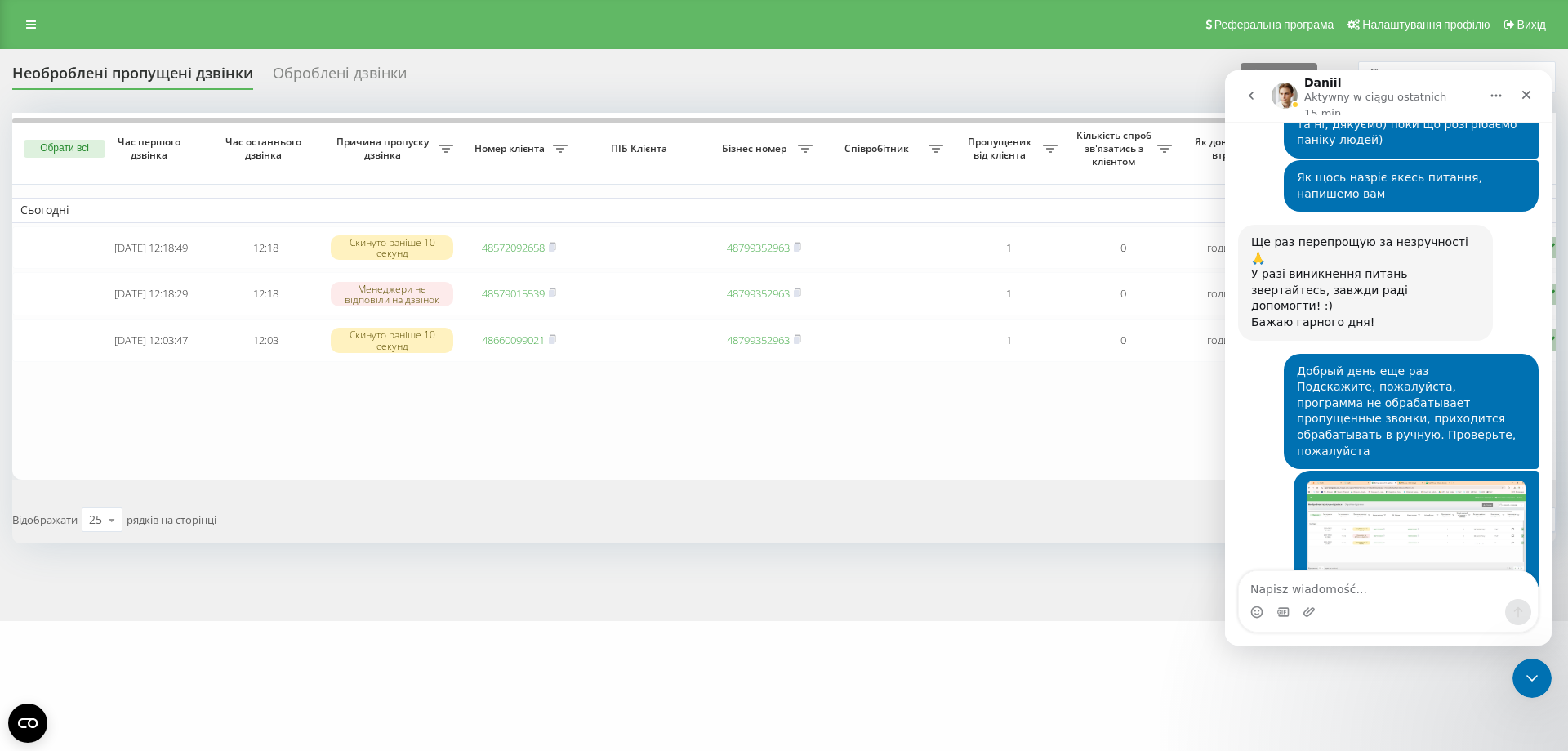
scroll to position [4596, 0]
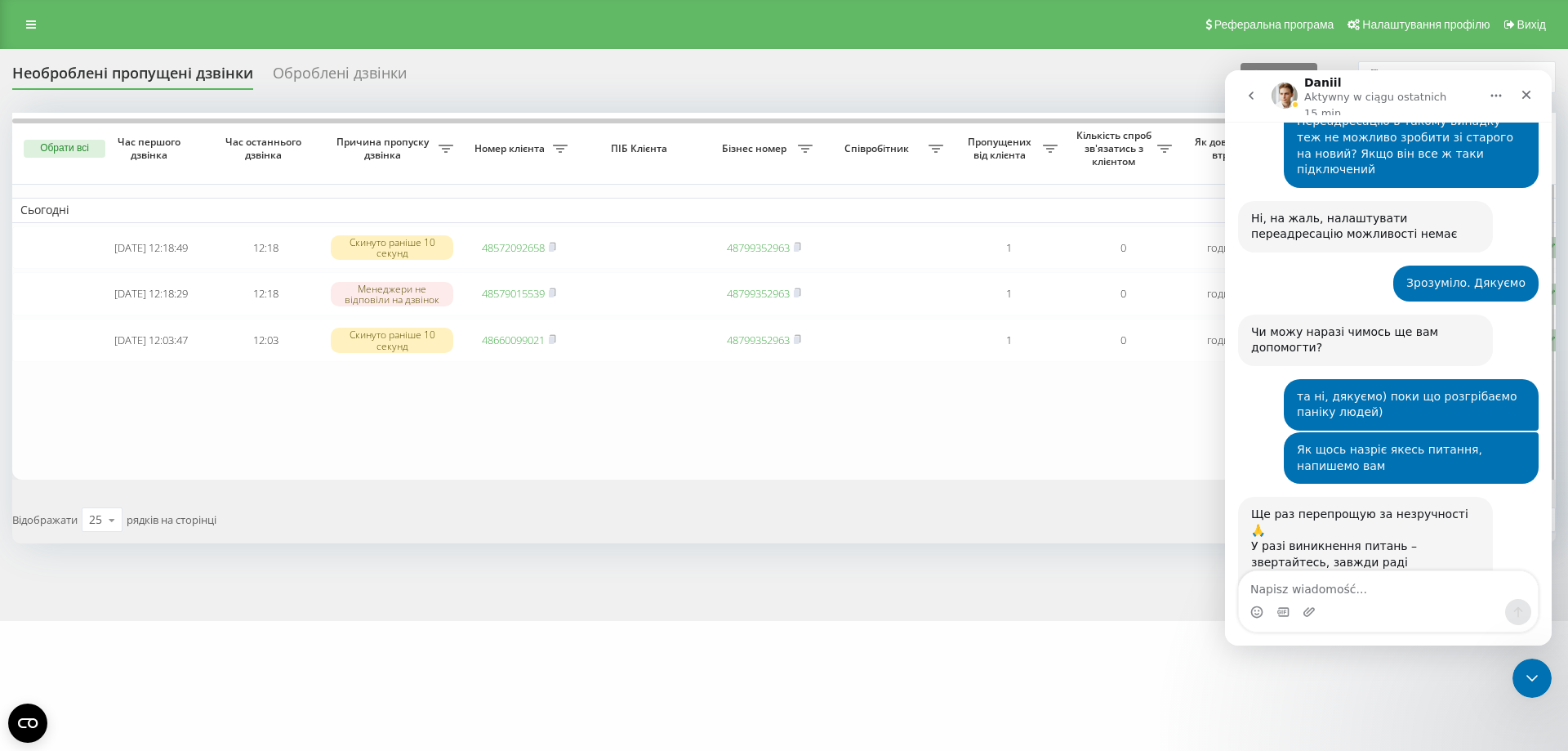
click at [870, 448] on table "Сьогодні 2025-08-22 12:18:49 12:18 Скинуто раніше 10 секунд 48572092658 4879935…" at bounding box center [828, 295] width 1633 height 367
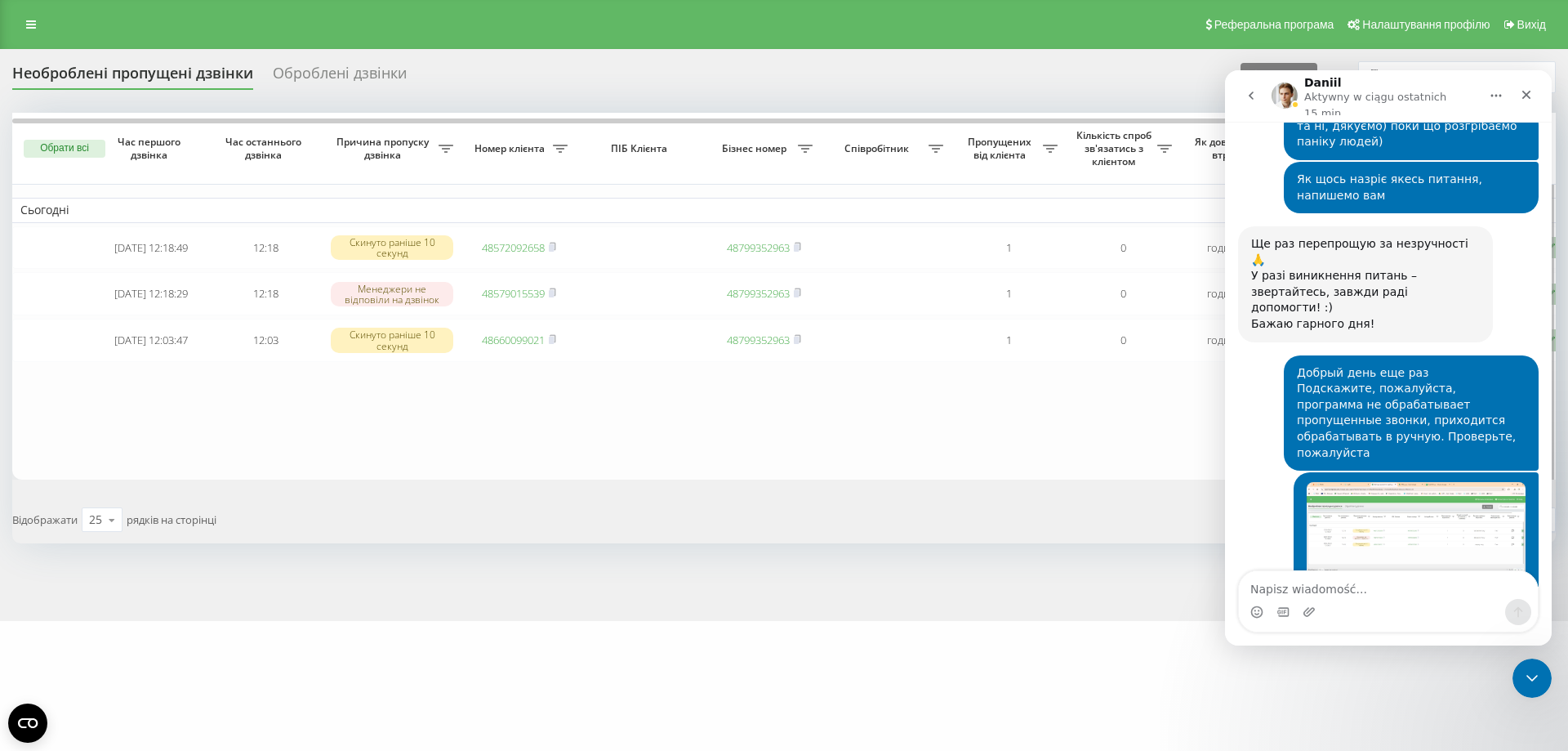
scroll to position [4868, 0]
